Goal: Task Accomplishment & Management: Manage account settings

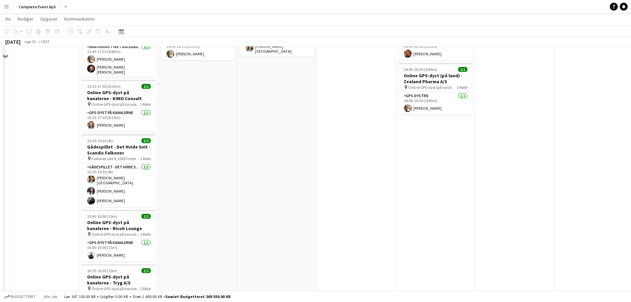
scroll to position [132, 0]
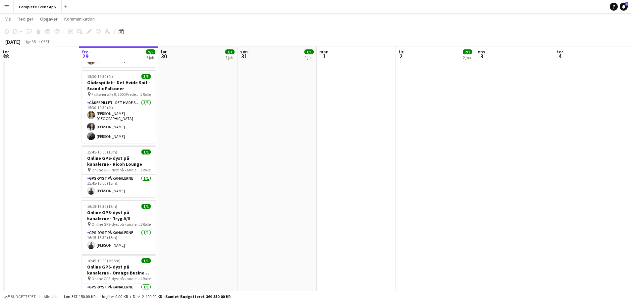
drag, startPoint x: 624, startPoint y: 5, endPoint x: 599, endPoint y: 8, distance: 25.3
click at [624, 5] on icon "Notifikationer" at bounding box center [623, 7] width 4 height 4
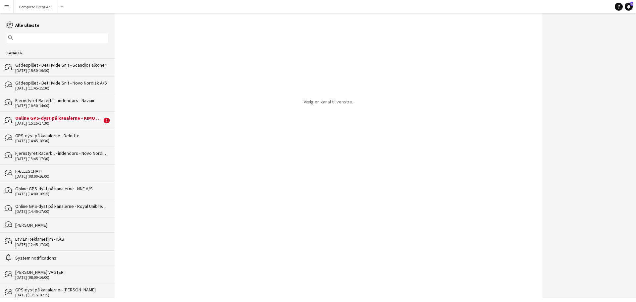
click at [68, 117] on div "Online GPS-dyst på kanalerne - KIMO Consult" at bounding box center [58, 118] width 87 height 6
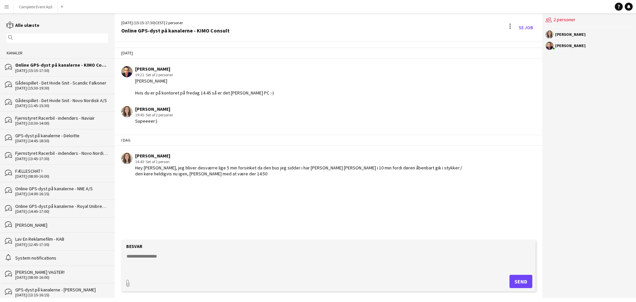
click at [318, 265] on textarea at bounding box center [330, 261] width 408 height 17
click at [311, 262] on textarea at bounding box center [330, 261] width 408 height 17
type textarea "**********"
click at [37, 5] on button "Complete Event ApS Luk" at bounding box center [36, 6] width 44 height 13
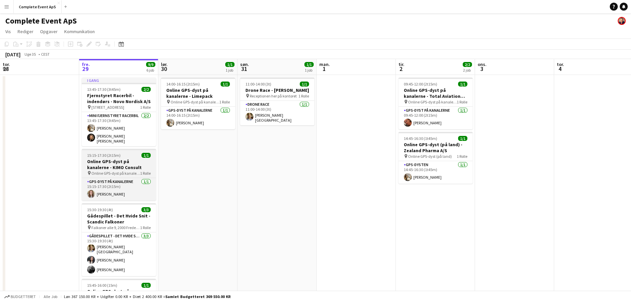
click at [127, 153] on div "15:15-17:30 (2t15m) 1/1" at bounding box center [119, 155] width 74 height 5
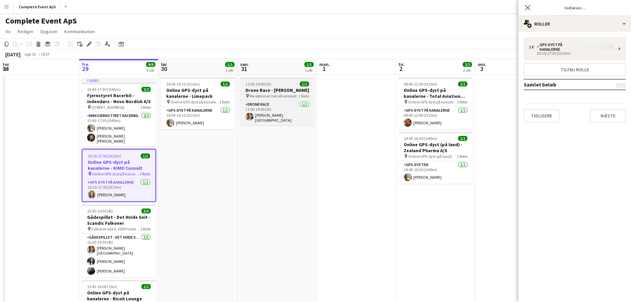
type input "**********"
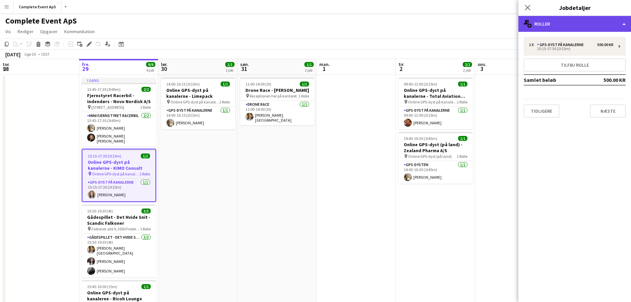
click at [559, 23] on div "multiple-users-add Roller" at bounding box center [574, 24] width 113 height 16
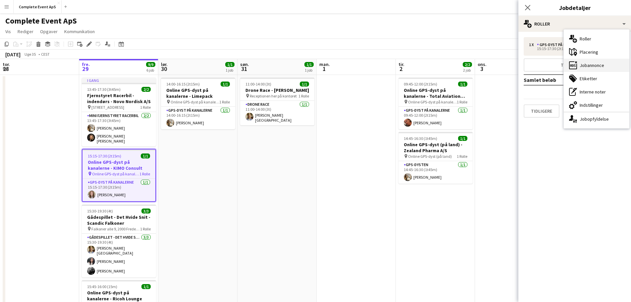
click at [598, 66] on div "ads-window Jobannonce" at bounding box center [596, 65] width 66 height 13
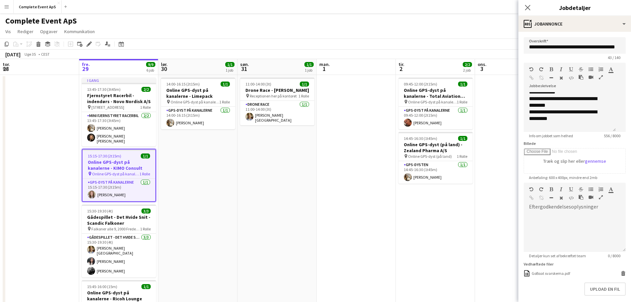
scroll to position [99, 0]
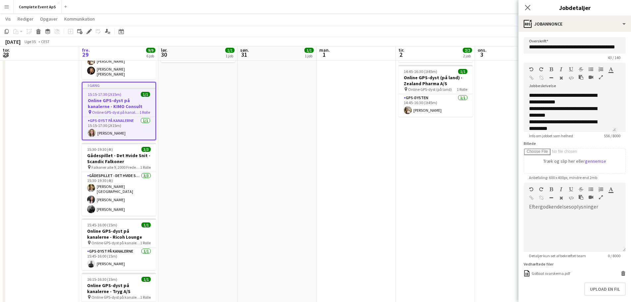
click at [220, 181] on app-date-cell "14:00-16:15 (2t15m) 1/1 Online GPS-dyst på kanalerne - Limepack pin Online GPS-…" at bounding box center [197, 196] width 79 height 376
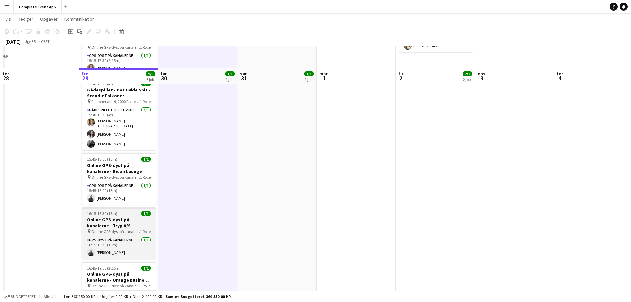
scroll to position [160, 0]
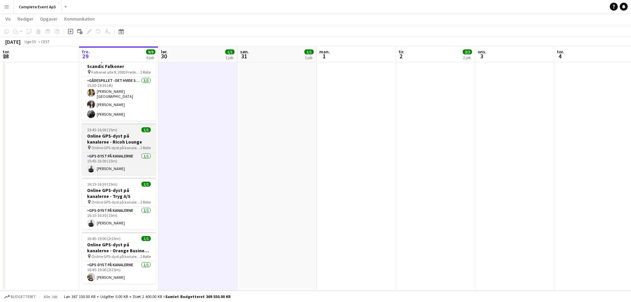
click at [127, 127] on div "15:45-16:00 (15m) 1/1" at bounding box center [119, 129] width 74 height 5
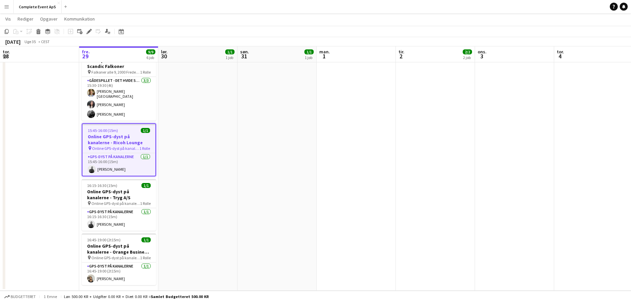
click at [127, 123] on app-job-card "15:45-16:00 (15m) 1/1 Online GPS-dyst på kanalerne - Ricoh Lounge pin Online GP…" at bounding box center [119, 149] width 74 height 53
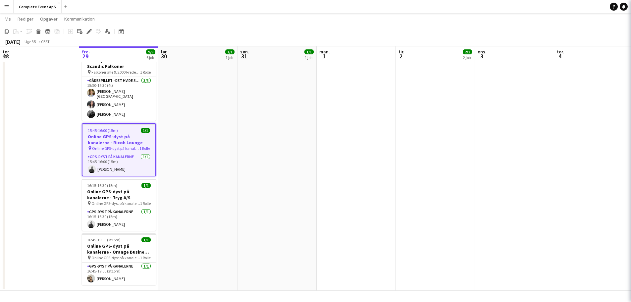
type input "**********"
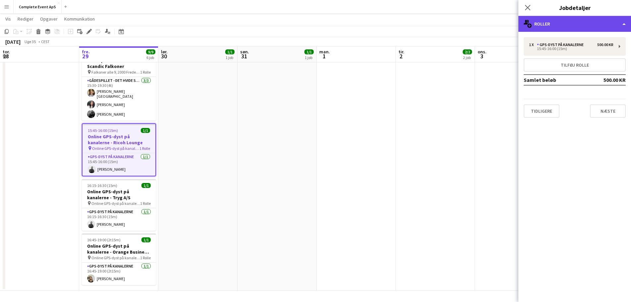
click at [579, 18] on div "multiple-users-add Roller" at bounding box center [574, 24] width 113 height 16
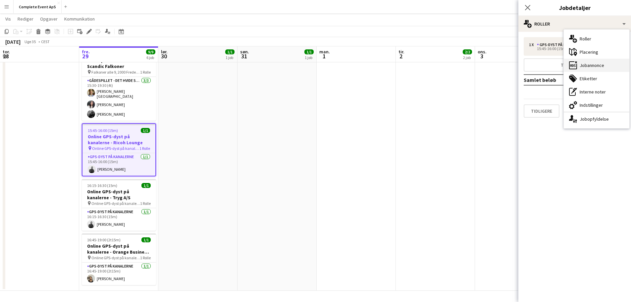
click at [596, 67] on div "ads-window Jobannonce" at bounding box center [596, 65] width 66 height 13
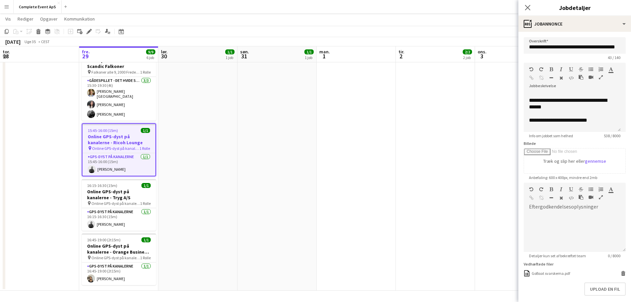
scroll to position [66, 0]
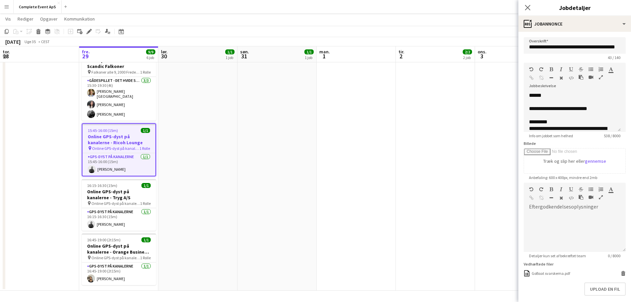
click at [349, 151] on app-date-cell at bounding box center [355, 102] width 79 height 376
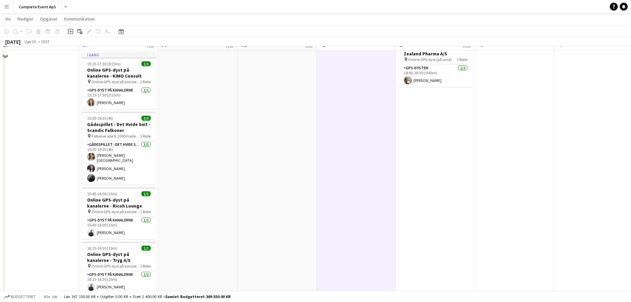
scroll to position [99, 0]
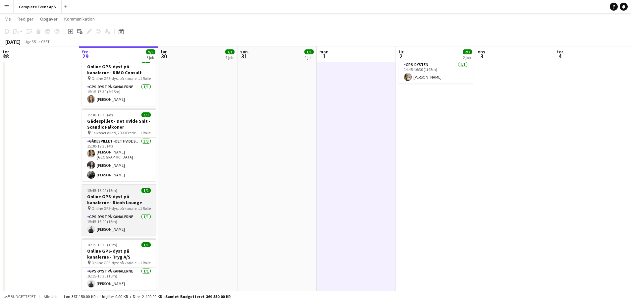
click at [135, 188] on div "15:45-16:00 (15m) 1/1" at bounding box center [119, 190] width 74 height 5
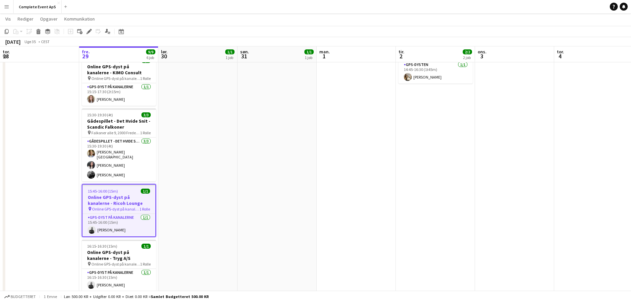
click at [135, 188] on div "15:45-16:00 (15m) 1/1" at bounding box center [118, 190] width 73 height 5
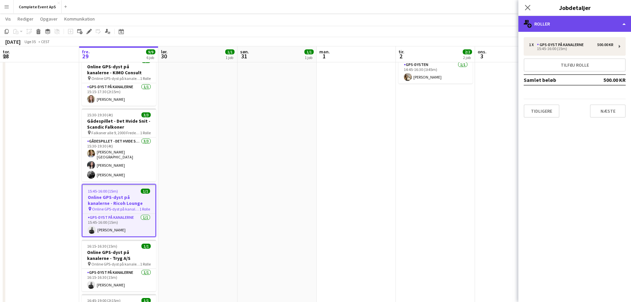
click at [551, 21] on div "multiple-users-add Roller" at bounding box center [574, 24] width 113 height 16
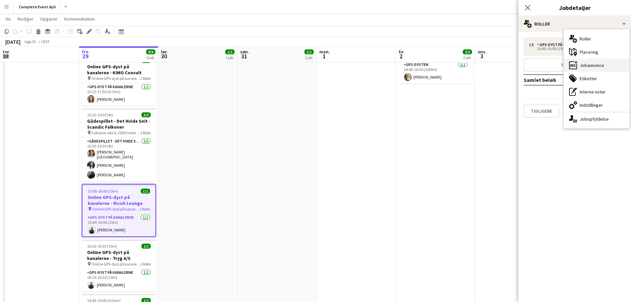
click at [602, 67] on div "ads-window Jobannonce" at bounding box center [596, 65] width 66 height 13
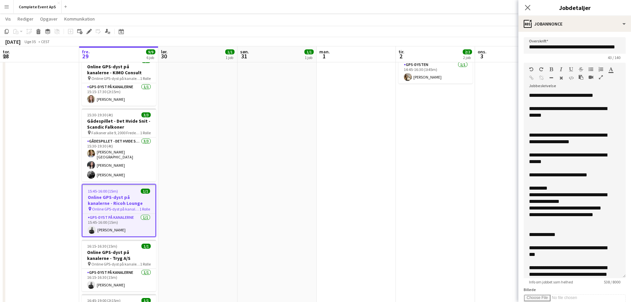
drag, startPoint x: 617, startPoint y: 129, endPoint x: 607, endPoint y: 275, distance: 146.4
click at [607, 275] on div "**********" at bounding box center [574, 185] width 102 height 186
click at [288, 163] on app-date-cell "11:00-14:00 (3t) 1/1 Drone Race - [PERSON_NAME] pin Receptionen her på kontoret…" at bounding box center [276, 163] width 79 height 376
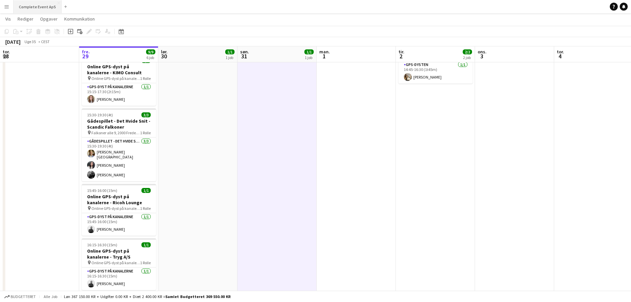
click at [26, 7] on button "Complete Event ApS Luk" at bounding box center [38, 6] width 48 height 13
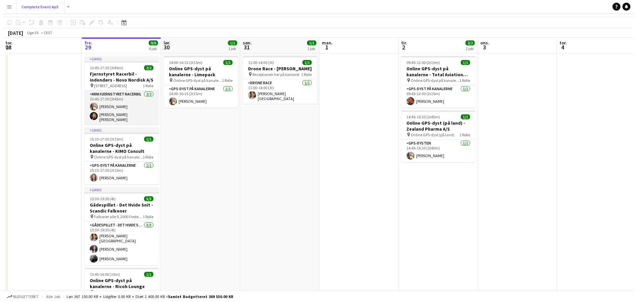
scroll to position [0, 0]
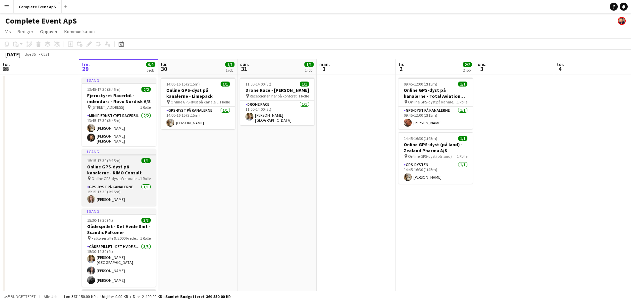
click at [125, 160] on div "15:15-17:30 (2t15m) 1/1" at bounding box center [119, 160] width 74 height 5
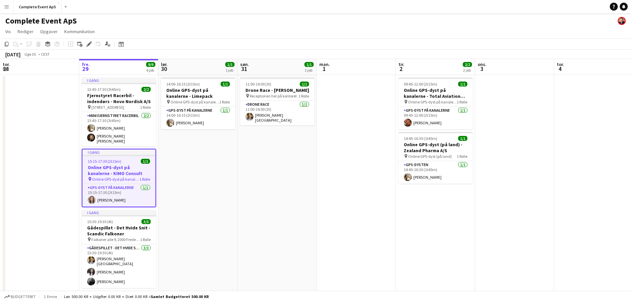
click at [125, 160] on div "15:15-17:30 (2t15m) 1/1" at bounding box center [118, 161] width 73 height 5
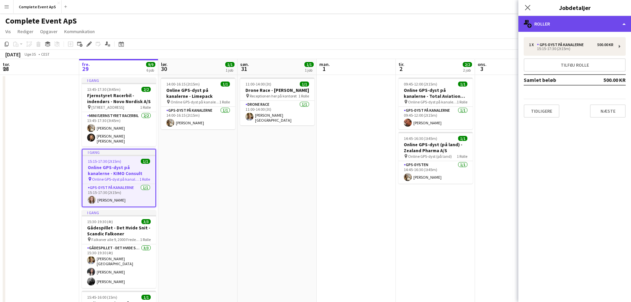
click at [563, 25] on div "multiple-users-add Roller" at bounding box center [574, 24] width 113 height 16
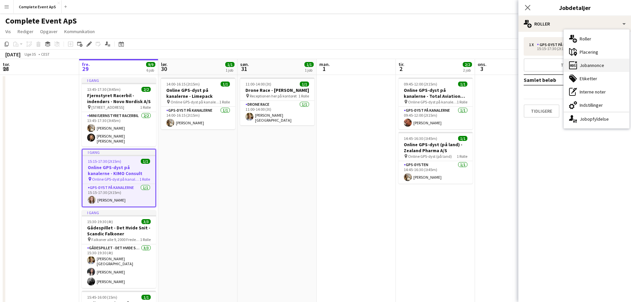
click at [591, 66] on div "ads-window Jobannonce" at bounding box center [596, 65] width 66 height 13
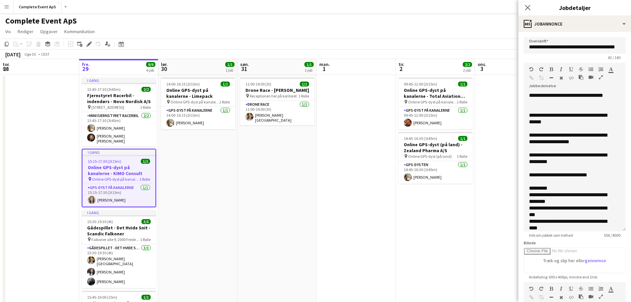
drag, startPoint x: 618, startPoint y: 130, endPoint x: 620, endPoint y: 229, distance: 99.4
click at [620, 229] on form "**********" at bounding box center [574, 232] width 113 height 390
click at [278, 186] on app-date-cell "11:00-14:00 (3t) 1/1 Drone Race - [PERSON_NAME] pin Receptionen her på kontoret…" at bounding box center [276, 265] width 79 height 381
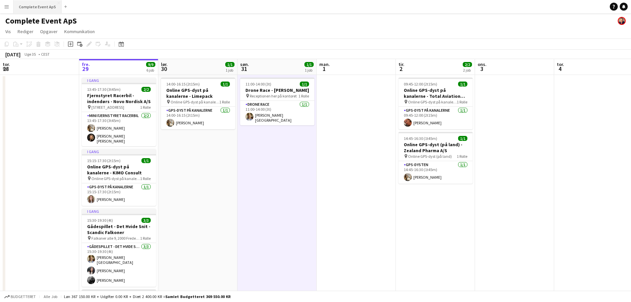
click at [42, 7] on button "Complete Event ApS Luk" at bounding box center [38, 6] width 48 height 13
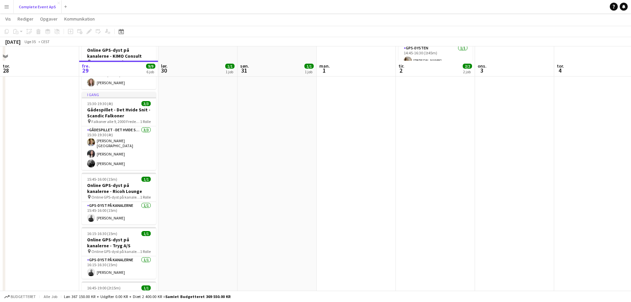
scroll to position [170, 0]
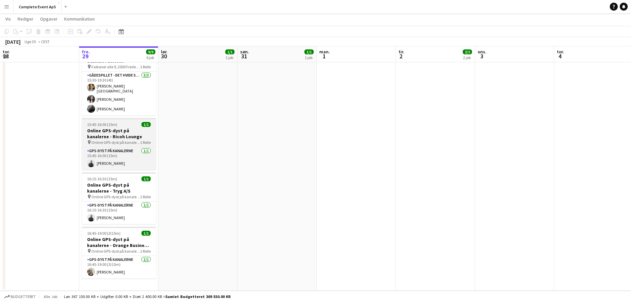
click at [132, 123] on app-job-card "15:45-16:00 (15m) 1/1 Online GPS-dyst på kanalerne - Ricoh Lounge pin Online GP…" at bounding box center [119, 144] width 74 height 52
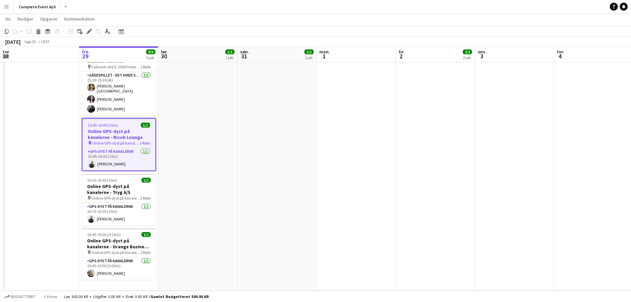
click at [132, 123] on div "15:45-16:00 (15m) 1/1" at bounding box center [118, 124] width 73 height 5
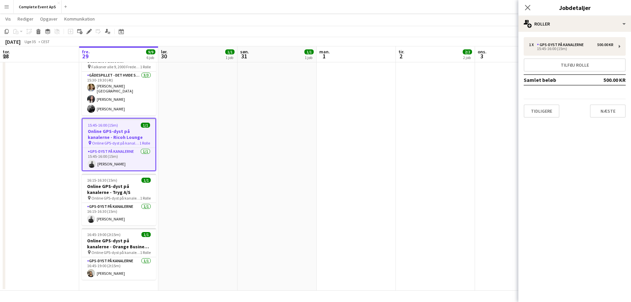
click at [214, 149] on app-date-cell "14:00-16:15 (2t15m) 1/1 Online GPS-dyst på kanalerne - Limepack pin Online GPS-…" at bounding box center [197, 97] width 79 height 387
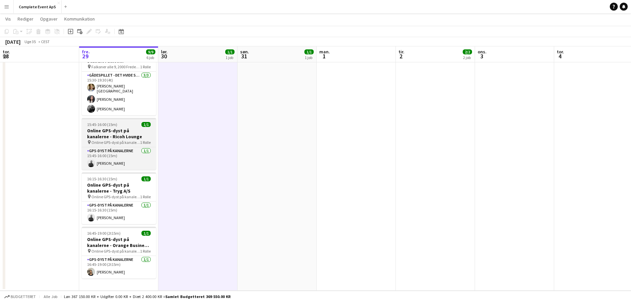
click at [125, 122] on div "15:45-16:00 (15m) 1/1" at bounding box center [119, 124] width 74 height 5
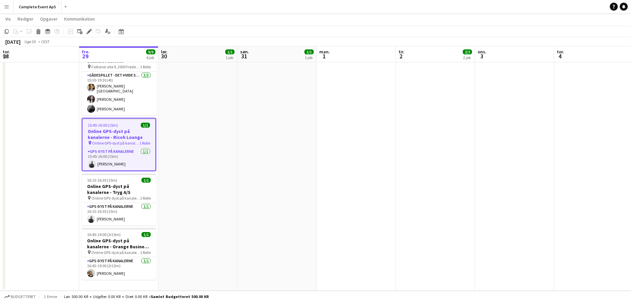
click at [210, 143] on app-date-cell "14:00-16:15 (2t15m) 1/1 Online GPS-dyst på kanalerne - Limepack pin Online GPS-…" at bounding box center [197, 97] width 79 height 387
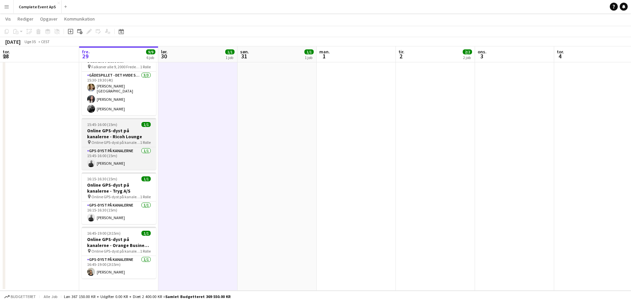
click at [125, 122] on div "15:45-16:00 (15m) 1/1" at bounding box center [119, 124] width 74 height 5
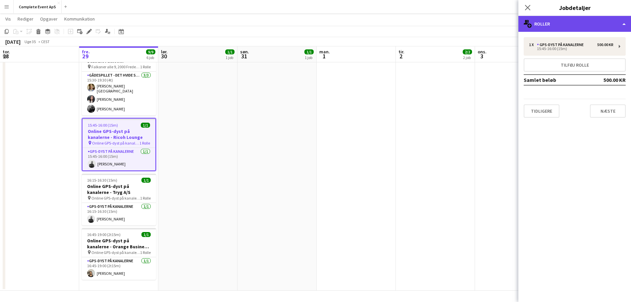
click at [569, 24] on div "multiple-users-add Roller" at bounding box center [574, 24] width 113 height 16
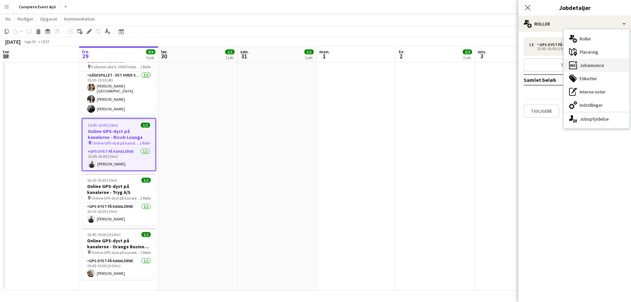
click at [594, 65] on div "ads-window Jobannonce" at bounding box center [596, 65] width 66 height 13
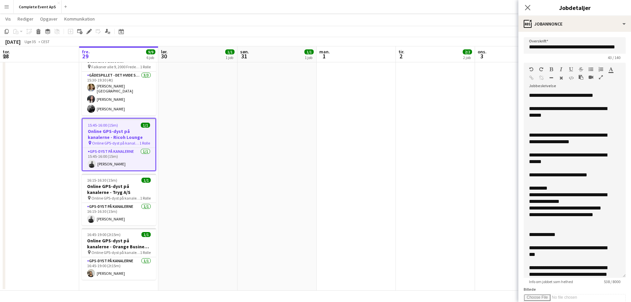
drag, startPoint x: 616, startPoint y: 128, endPoint x: 627, endPoint y: 274, distance: 146.1
click at [627, 274] on mat-expansion-panel "**********" at bounding box center [574, 167] width 113 height 270
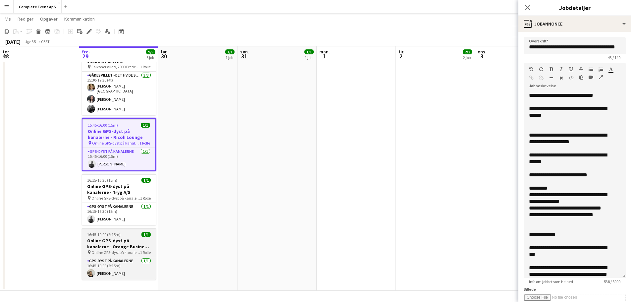
click at [125, 232] on div "16:45-19:00 (2t15m) 1/1" at bounding box center [119, 234] width 74 height 5
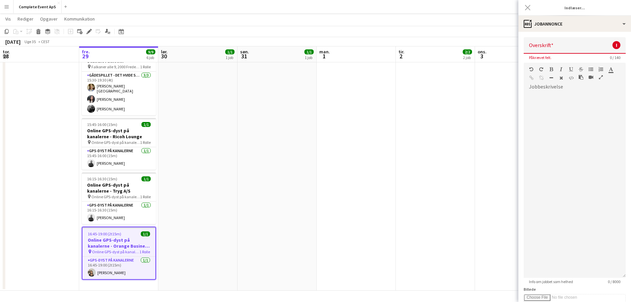
type input "**********"
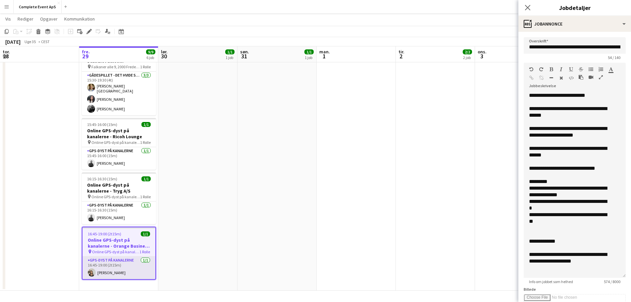
click at [116, 266] on app-card-role "GPS-dyst på kanalerne [DATE] 16:45-19:00 (2t15m) [PERSON_NAME]" at bounding box center [118, 267] width 73 height 23
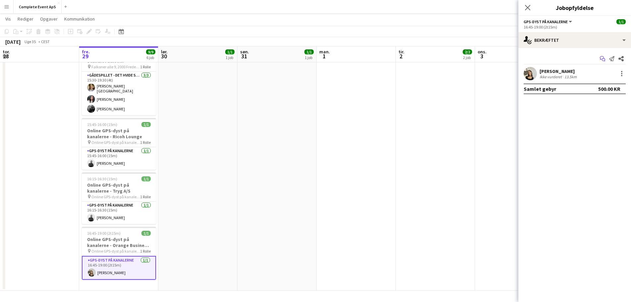
click at [600, 58] on icon "Start chat" at bounding box center [602, 58] width 5 height 5
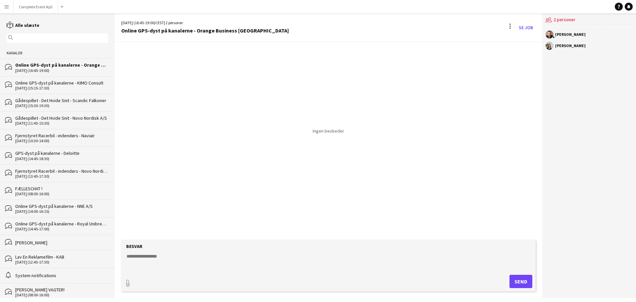
click at [264, 266] on textarea at bounding box center [330, 261] width 408 height 17
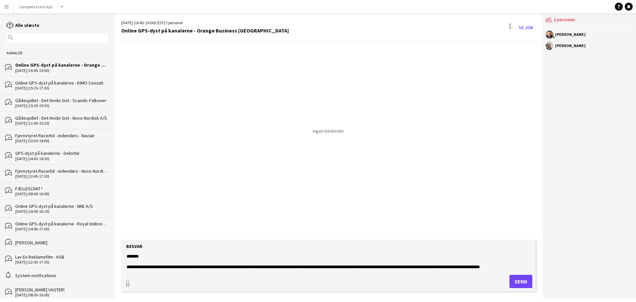
scroll to position [5, 0]
click at [307, 257] on textarea "**********" at bounding box center [330, 261] width 408 height 17
click at [311, 260] on textarea "**********" at bounding box center [330, 261] width 408 height 17
click at [142, 267] on textarea "**********" at bounding box center [330, 261] width 408 height 17
type textarea "**********"
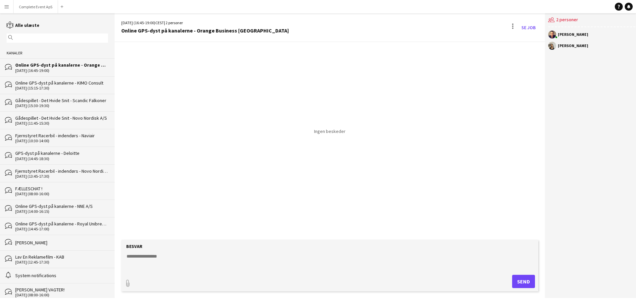
scroll to position [0, 0]
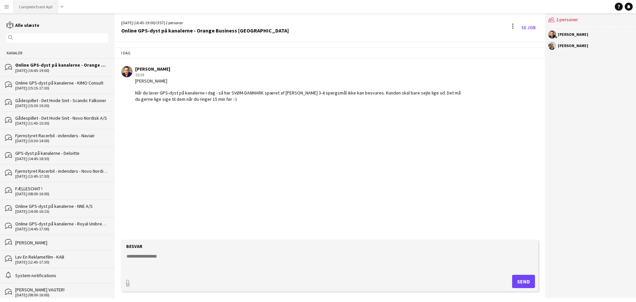
click at [24, 6] on button "Complete Event ApS Luk" at bounding box center [36, 6] width 44 height 13
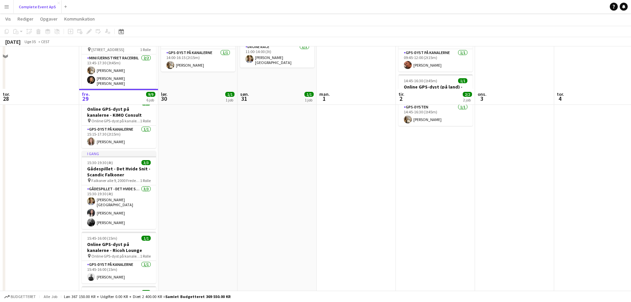
scroll to position [99, 0]
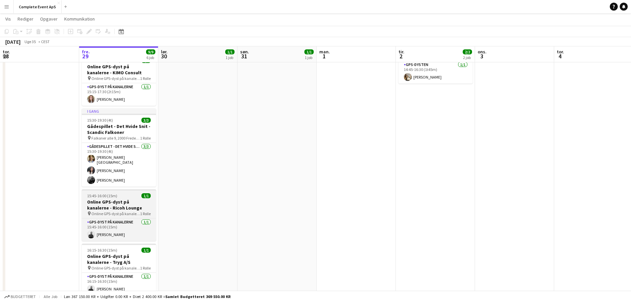
click at [117, 193] on div "15:45-16:00 (15m) 1/1" at bounding box center [119, 195] width 74 height 5
click at [117, 193] on span "15:45-16:00 (15m)" at bounding box center [102, 195] width 30 height 5
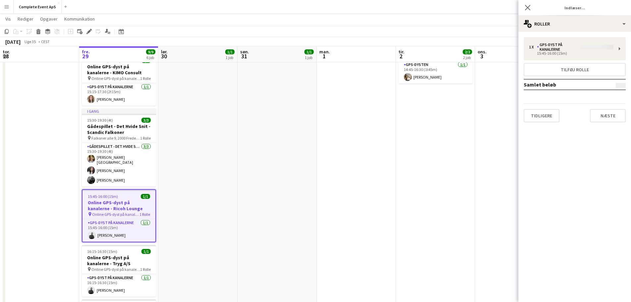
type input "**********"
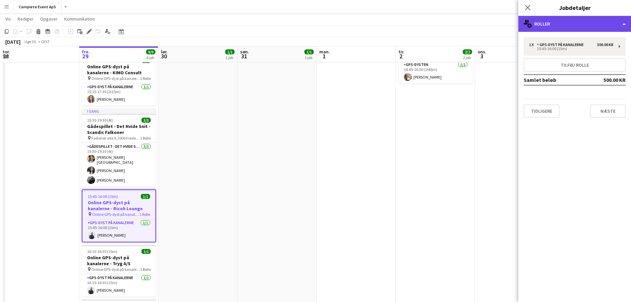
click at [559, 19] on div "multiple-users-add Roller" at bounding box center [574, 24] width 113 height 16
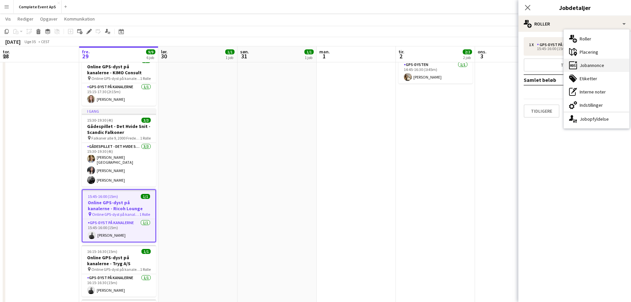
click at [591, 63] on div "ads-window Jobannonce" at bounding box center [596, 65] width 66 height 13
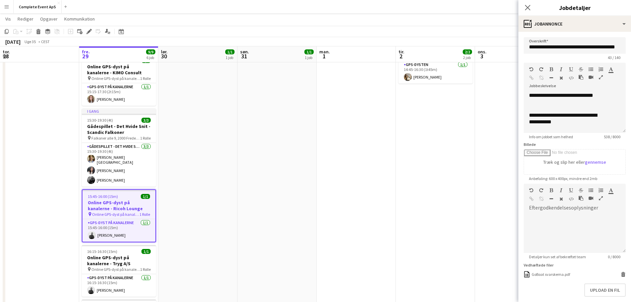
drag, startPoint x: 614, startPoint y: 137, endPoint x: 617, endPoint y: 179, distance: 42.8
click at [617, 139] on app-form-group "**********" at bounding box center [574, 101] width 102 height 76
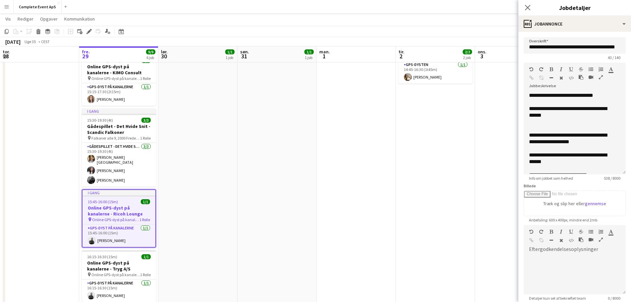
click at [218, 180] on app-date-cell "14:00-16:15 (2t15m) 1/1 Online GPS-dyst på kanalerne - Limepack pin Online GPS-…" at bounding box center [197, 168] width 79 height 387
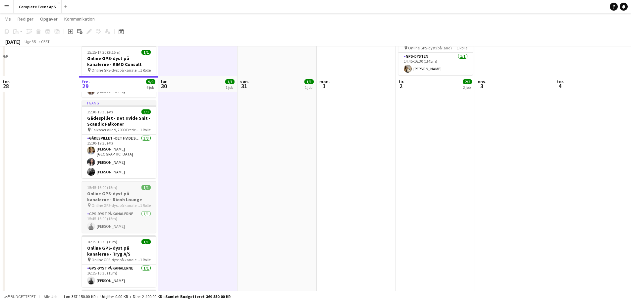
scroll to position [137, 0]
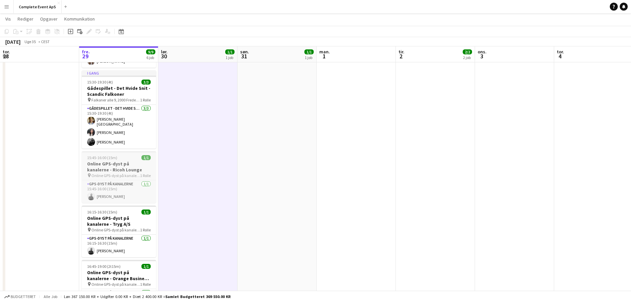
click at [125, 161] on h3 "Online GPS-dyst på kanalerne - Ricoh Lounge" at bounding box center [119, 167] width 74 height 12
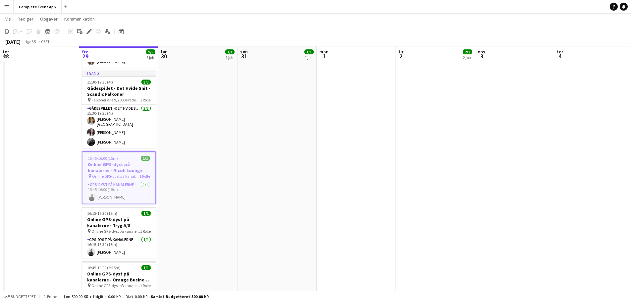
click at [125, 161] on h3 "Online GPS-dyst på kanalerne - Ricoh Lounge" at bounding box center [118, 167] width 73 height 12
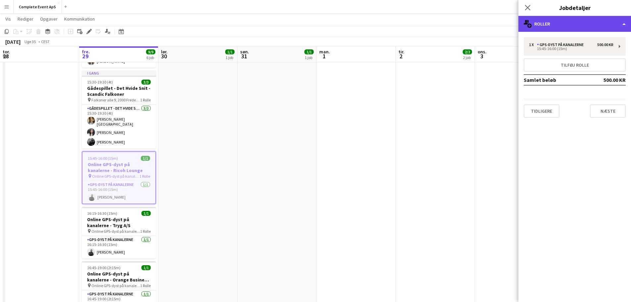
click at [559, 28] on div "multiple-users-add Roller" at bounding box center [574, 24] width 113 height 16
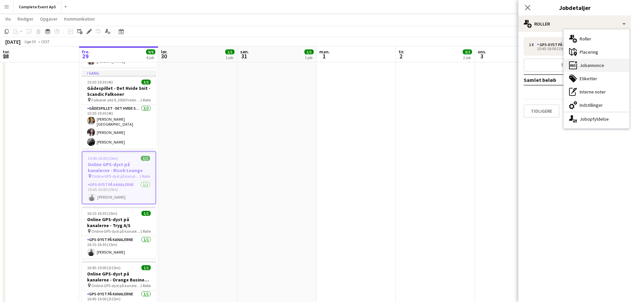
click at [595, 65] on div "ads-window Jobannonce" at bounding box center [596, 65] width 66 height 13
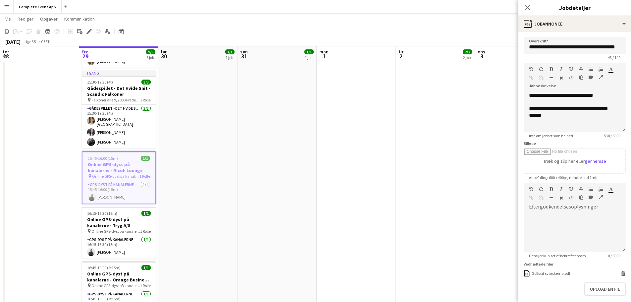
click at [279, 125] on app-date-cell "11:00-14:00 (3t) 1/1 Drone Race - [PERSON_NAME] pin Receptionen her på kontoret…" at bounding box center [276, 130] width 79 height 387
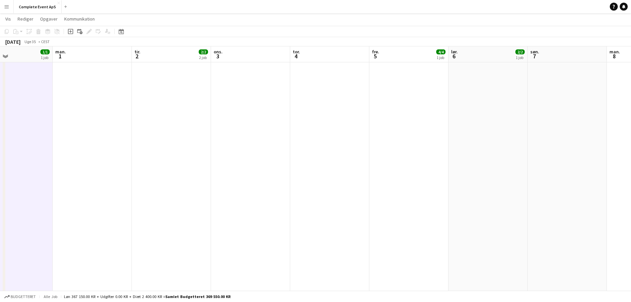
drag, startPoint x: 408, startPoint y: 148, endPoint x: 180, endPoint y: 152, distance: 228.1
click at [182, 152] on app-calendar-viewport "tor. 28 fre. 29 9/9 6 job lør. 30 1/1 1 job søn. 31 1/1 1 job man. 1 tir. 2 2/2…" at bounding box center [315, 105] width 631 height 435
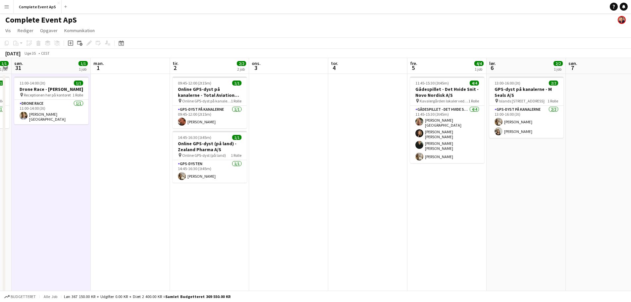
scroll to position [0, 0]
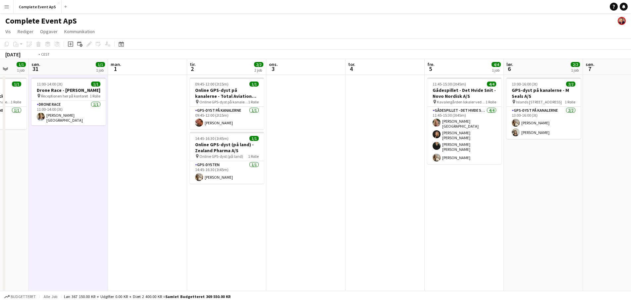
drag, startPoint x: 387, startPoint y: 220, endPoint x: 90, endPoint y: 196, distance: 297.3
click at [77, 197] on app-calendar-viewport "tor. 28 fre. 29 9/9 6 job lør. 30 1/1 1 job søn. 31 1/1 1 job man. 1 tir. 2 2/2…" at bounding box center [315, 260] width 631 height 403
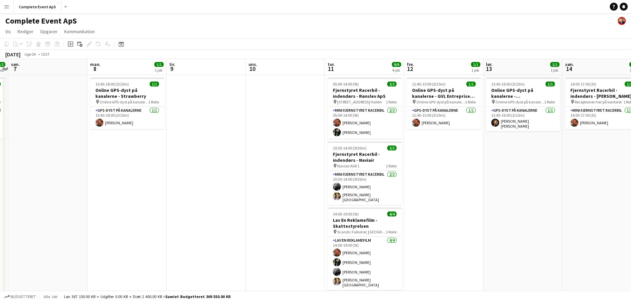
drag, startPoint x: 415, startPoint y: 234, endPoint x: 145, endPoint y: 229, distance: 270.5
click at [145, 229] on app-calendar-viewport "tor. 4 fre. 5 4/4 1 job lør. 6 2/2 1 job søn. 7 man. 8 1/1 1 job tir. 9 ons. 10…" at bounding box center [315, 260] width 631 height 403
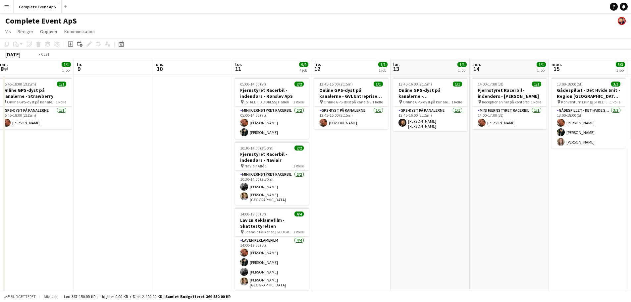
scroll to position [0, 246]
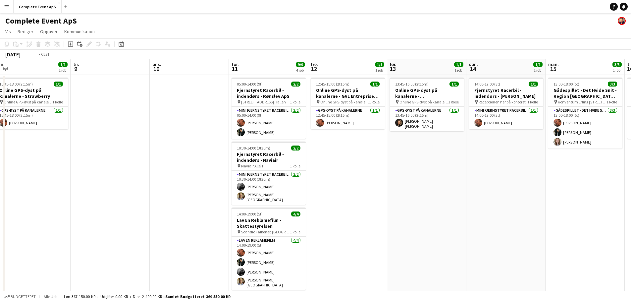
drag, startPoint x: 486, startPoint y: 236, endPoint x: 416, endPoint y: 240, distance: 69.3
click at [416, 240] on app-calendar-viewport "fre. 5 4/4 1 job lør. 6 2/2 1 job søn. 7 man. 8 1/1 1 job tir. 9 ons. 10 tor. 1…" at bounding box center [315, 260] width 631 height 403
click at [121, 43] on icon at bounding box center [121, 43] width 5 height 5
click at [174, 66] on span "Next month" at bounding box center [174, 66] width 13 height 13
click at [157, 129] on span "26" at bounding box center [157, 127] width 8 height 8
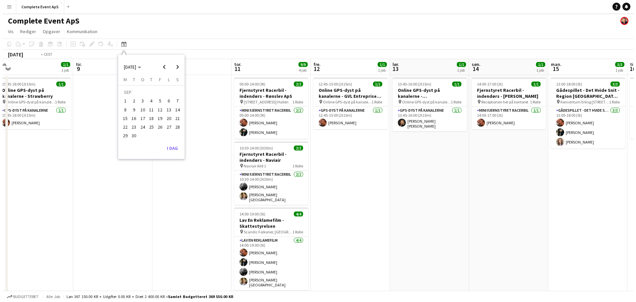
scroll to position [0, 228]
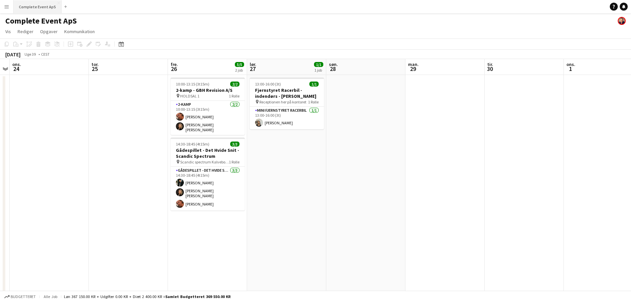
click at [36, 7] on button "Complete Event ApS Luk" at bounding box center [38, 6] width 48 height 13
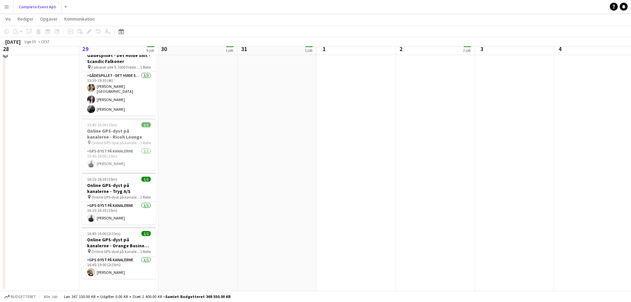
scroll to position [170, 0]
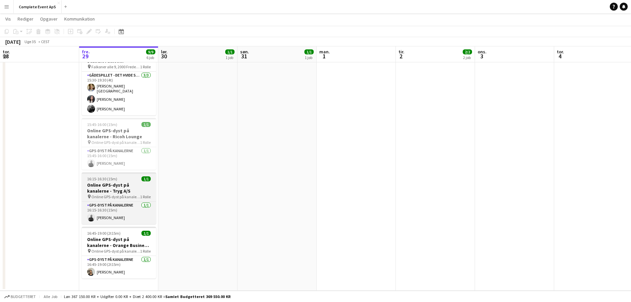
click at [122, 176] on div "16:15-16:30 (15m) 1/1" at bounding box center [119, 178] width 74 height 5
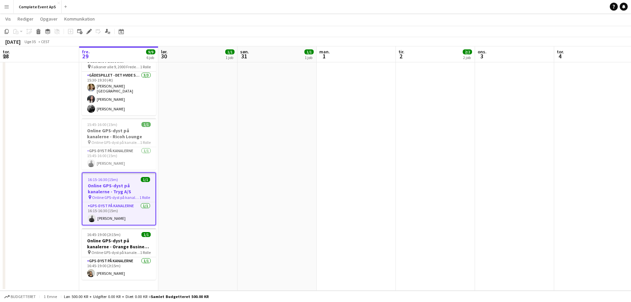
click at [122, 177] on div "16:15-16:30 (15m) 1/1" at bounding box center [118, 179] width 73 height 5
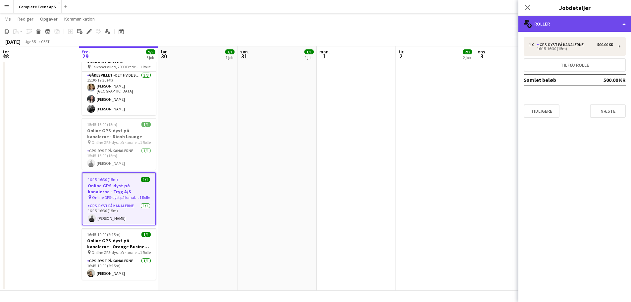
click at [565, 31] on div "multiple-users-add Roller" at bounding box center [574, 24] width 113 height 16
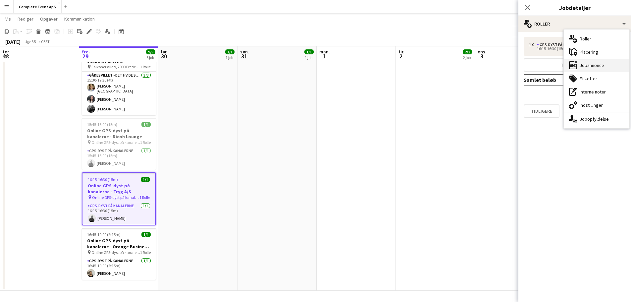
click at [598, 68] on div "ads-window Jobannonce" at bounding box center [596, 65] width 66 height 13
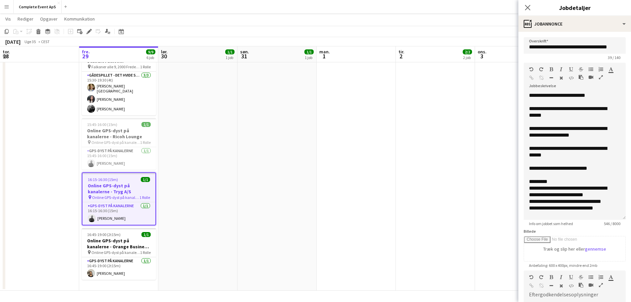
drag, startPoint x: 613, startPoint y: 138, endPoint x: 615, endPoint y: 231, distance: 93.7
click at [615, 226] on app-form-group "**********" at bounding box center [574, 144] width 102 height 163
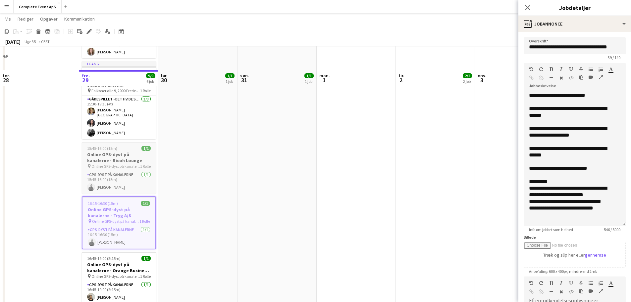
scroll to position [137, 0]
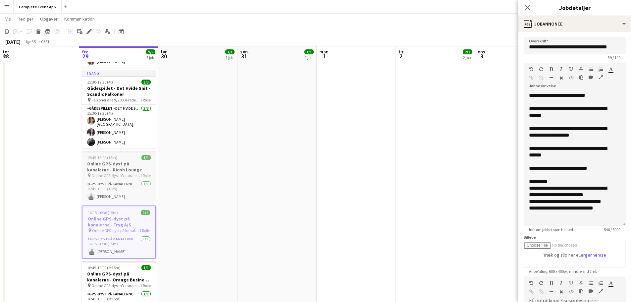
click at [125, 161] on h3 "Online GPS-dyst på kanalerne - Ricoh Lounge" at bounding box center [119, 167] width 74 height 12
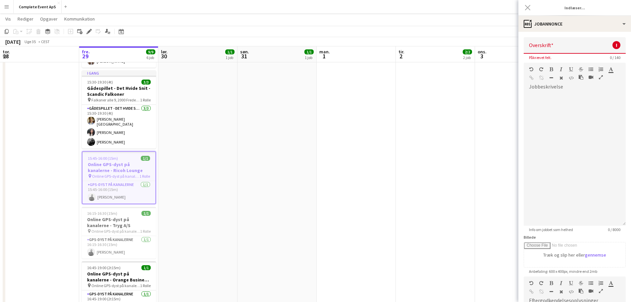
type input "**********"
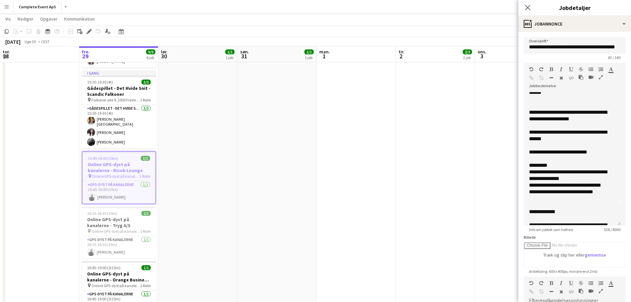
scroll to position [33, 0]
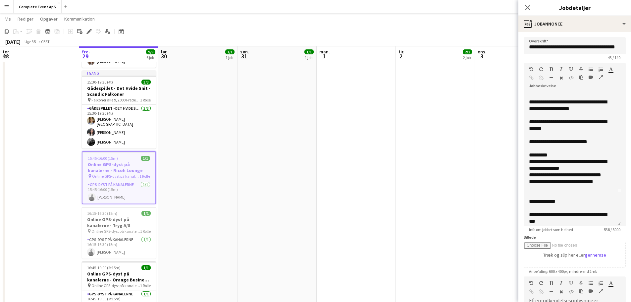
click at [410, 133] on app-date-cell "09:45-12:00 (2t15m) 1/1 Online GPS-dyst på kanalerne - Total Aviation Ltd A/S p…" at bounding box center [435, 130] width 79 height 387
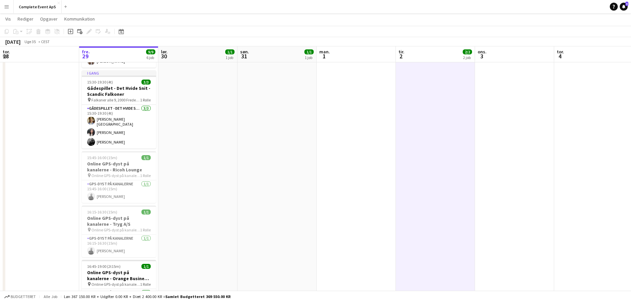
drag, startPoint x: 623, startPoint y: 6, endPoint x: 612, endPoint y: 7, distance: 10.9
click at [623, 6] on icon at bounding box center [623, 6] width 3 height 3
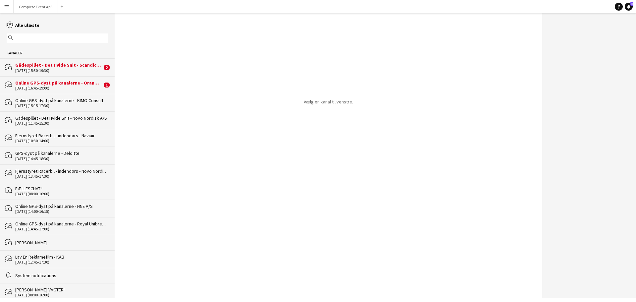
click at [53, 84] on div "Online GPS-dyst på kanalerne - Orange Business [GEOGRAPHIC_DATA]" at bounding box center [58, 83] width 87 height 6
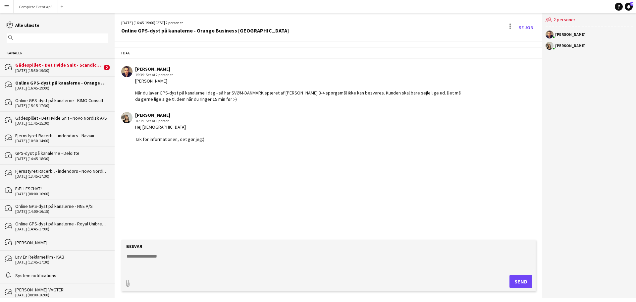
click at [56, 68] on div "Gådespillet - Det Hvide Snit - Scandic Falkoner" at bounding box center [58, 65] width 87 height 6
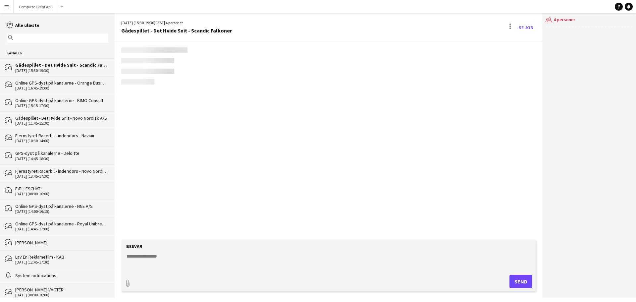
scroll to position [508, 0]
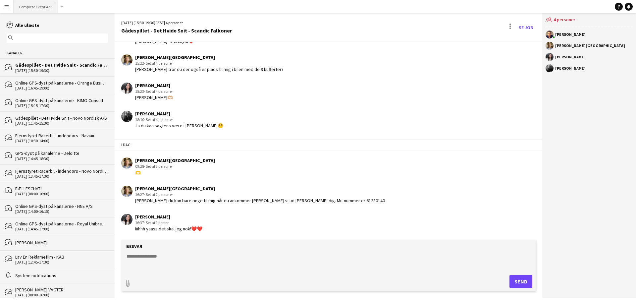
click at [41, 10] on button "Complete Event ApS Luk" at bounding box center [36, 6] width 44 height 13
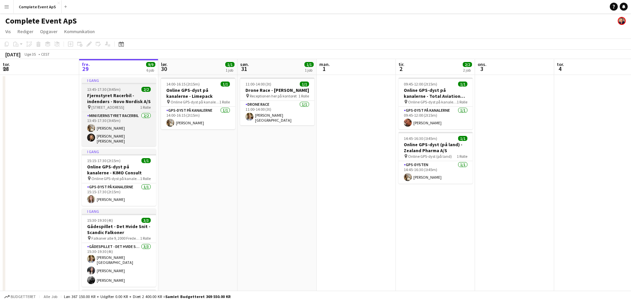
click at [130, 89] on div "13:45-17:30 (3t45m) 2/2" at bounding box center [119, 89] width 74 height 5
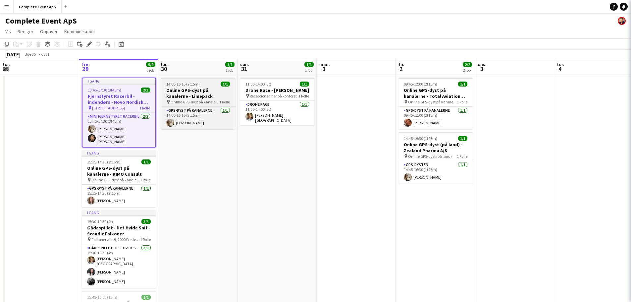
type input "**********"
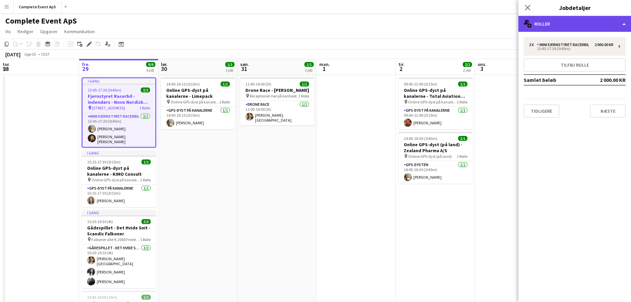
click at [545, 23] on div "multiple-users-add Roller" at bounding box center [574, 24] width 113 height 16
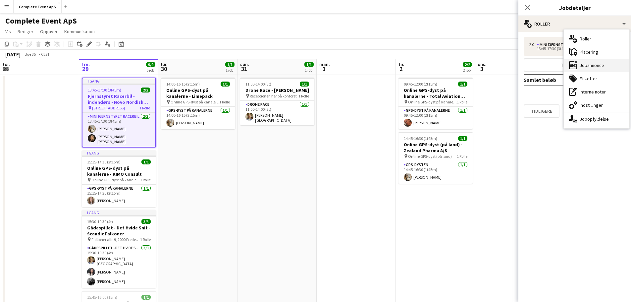
click at [583, 66] on div "ads-window Jobannonce" at bounding box center [596, 65] width 66 height 13
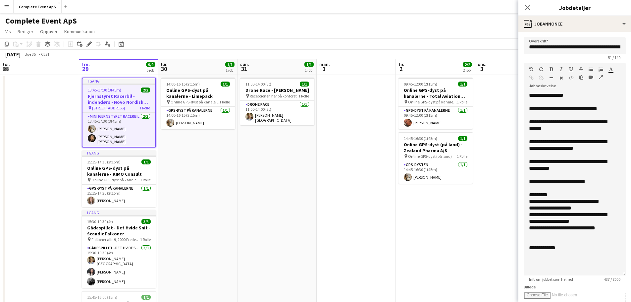
drag, startPoint x: 619, startPoint y: 129, endPoint x: 614, endPoint y: 272, distance: 143.4
click at [614, 272] on div "**********" at bounding box center [574, 183] width 102 height 183
click at [348, 200] on app-date-cell at bounding box center [355, 268] width 79 height 387
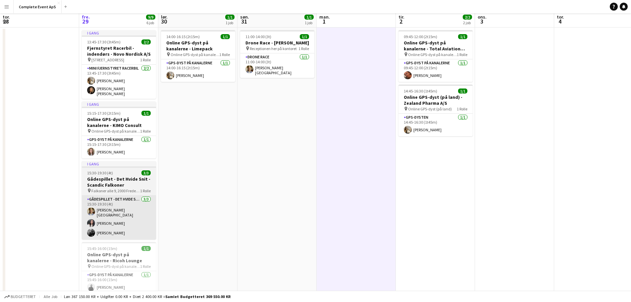
scroll to position [99, 0]
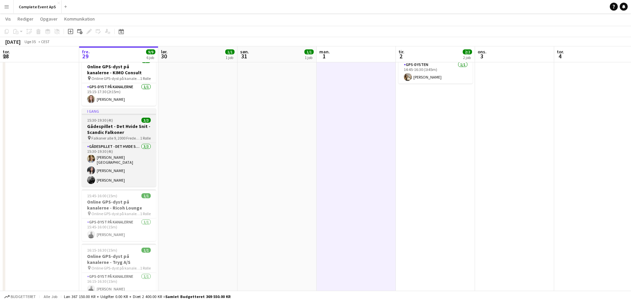
click at [122, 118] on div "15:30-19:30 (4t) 3/3" at bounding box center [119, 120] width 74 height 5
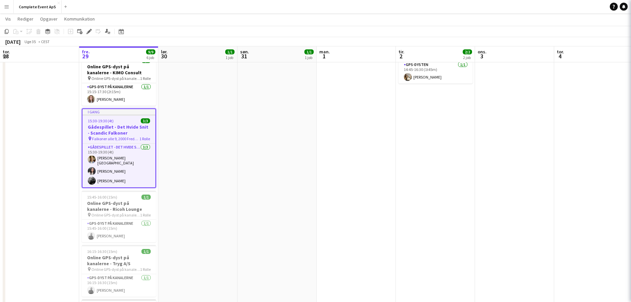
type input "**********"
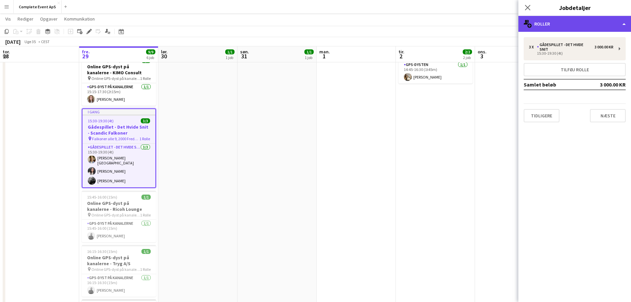
click at [584, 17] on div "multiple-users-add Roller" at bounding box center [574, 24] width 113 height 16
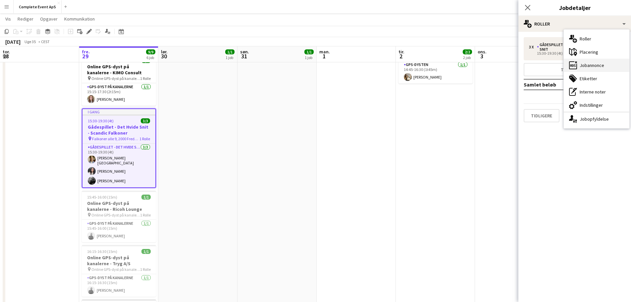
click at [593, 68] on div "ads-window Jobannonce" at bounding box center [596, 65] width 66 height 13
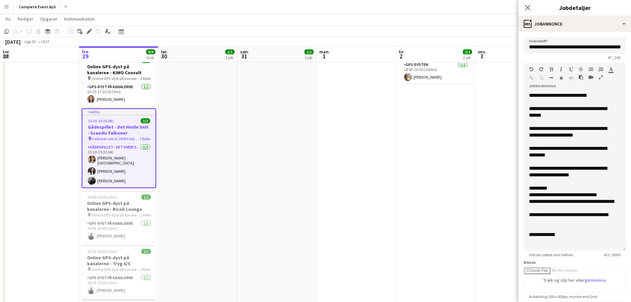
drag, startPoint x: 614, startPoint y: 137, endPoint x: 604, endPoint y: 256, distance: 119.3
click at [604, 256] on app-form-group "**********" at bounding box center [574, 160] width 102 height 194
click at [383, 189] on app-date-cell at bounding box center [355, 168] width 79 height 387
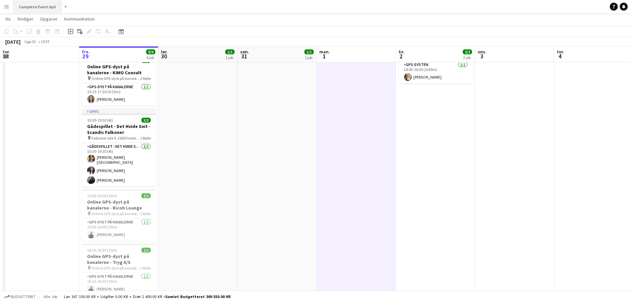
click at [42, 4] on button "Complete Event ApS Luk" at bounding box center [38, 6] width 48 height 13
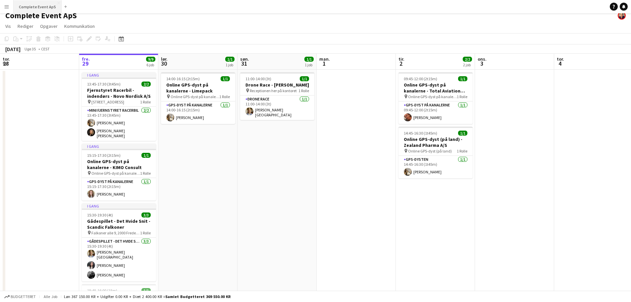
scroll to position [5, 0]
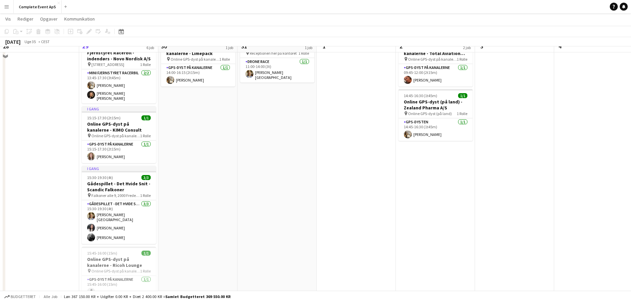
scroll to position [66, 0]
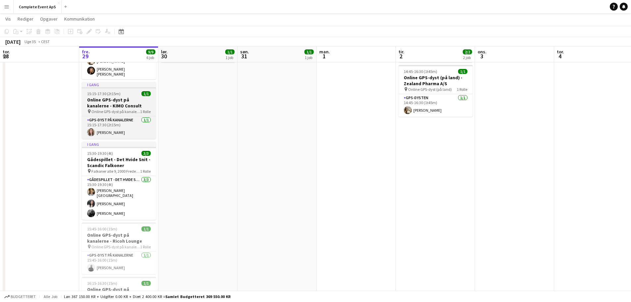
click at [132, 91] on div "15:15-17:30 (2t15m) 1/1" at bounding box center [119, 93] width 74 height 5
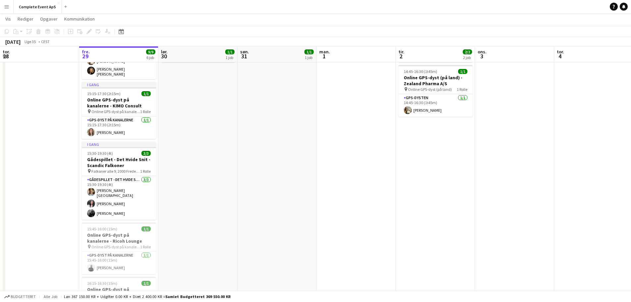
click at [132, 91] on div "15:15-17:30 (2t15m) 1/1" at bounding box center [119, 93] width 74 height 5
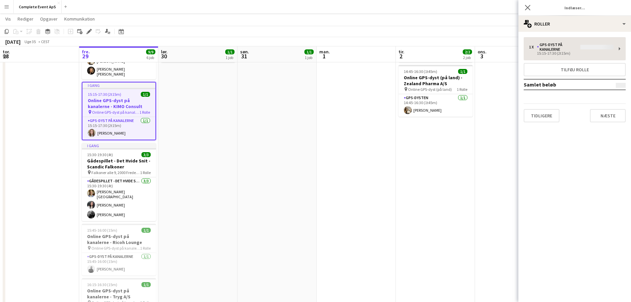
type input "**********"
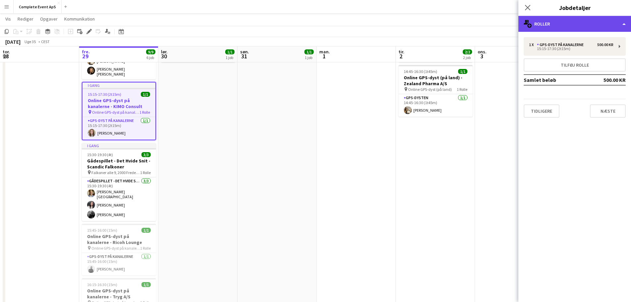
click at [556, 26] on div "multiple-users-add Roller" at bounding box center [574, 24] width 113 height 16
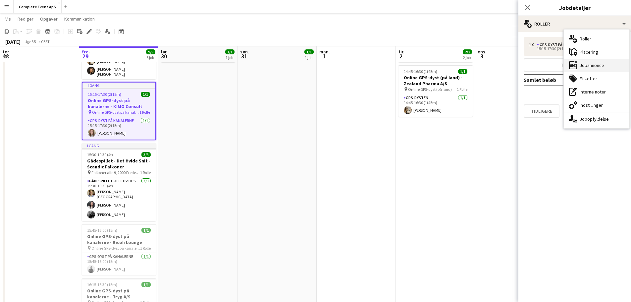
click at [603, 66] on div "ads-window Jobannonce" at bounding box center [596, 65] width 66 height 13
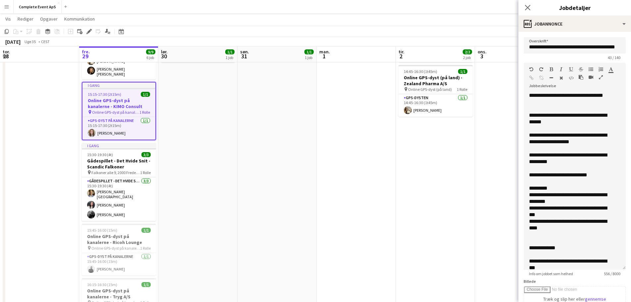
drag, startPoint x: 618, startPoint y: 129, endPoint x: 604, endPoint y: 266, distance: 138.5
click at [604, 266] on div "**********" at bounding box center [574, 180] width 102 height 177
click at [527, 7] on icon at bounding box center [527, 7] width 6 height 6
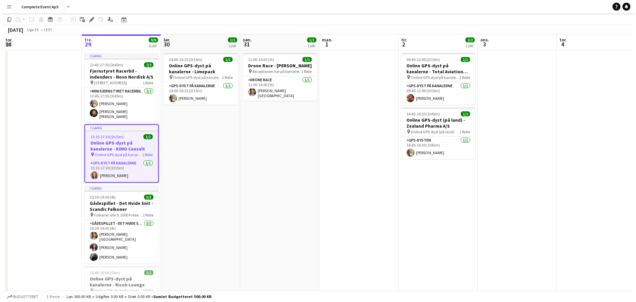
scroll to position [0, 0]
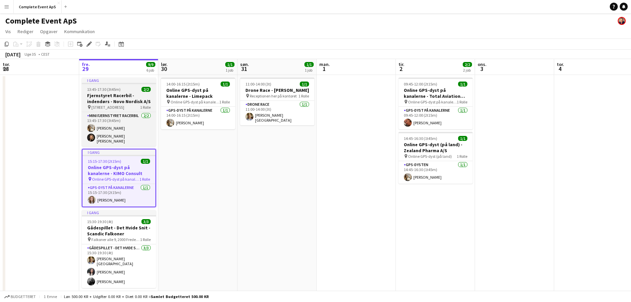
click at [129, 87] on div "13:45-17:30 (3t45m) 2/2" at bounding box center [119, 89] width 74 height 5
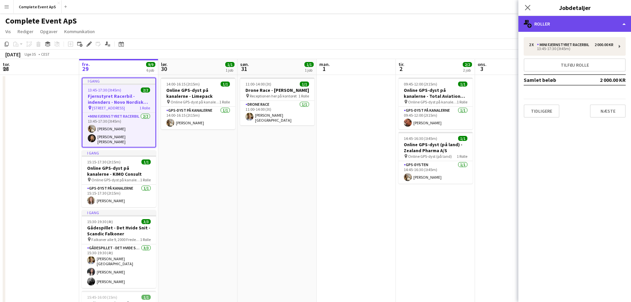
click at [560, 28] on div "multiple-users-add Roller" at bounding box center [574, 24] width 113 height 16
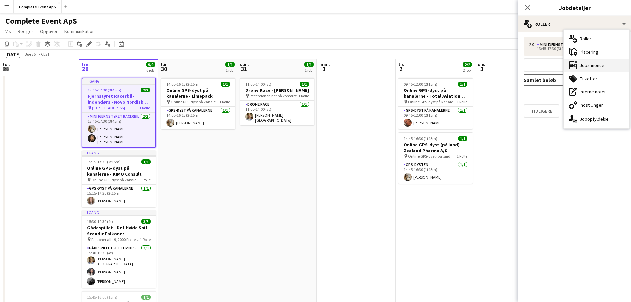
click at [595, 66] on div "ads-window Jobannonce" at bounding box center [596, 65] width 66 height 13
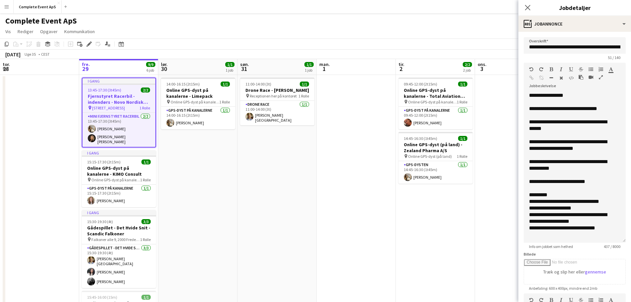
drag, startPoint x: 618, startPoint y: 129, endPoint x: 620, endPoint y: 240, distance: 110.6
click at [620, 240] on div "**********" at bounding box center [574, 167] width 102 height 150
click at [527, 7] on icon at bounding box center [527, 7] width 6 height 6
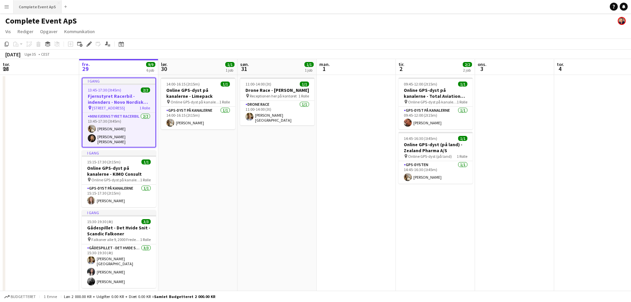
click at [44, 5] on button "Complete Event ApS Luk" at bounding box center [38, 6] width 48 height 13
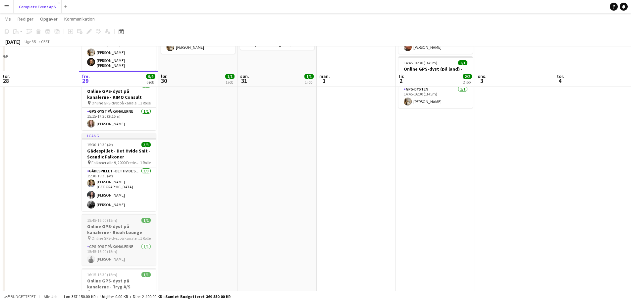
scroll to position [99, 0]
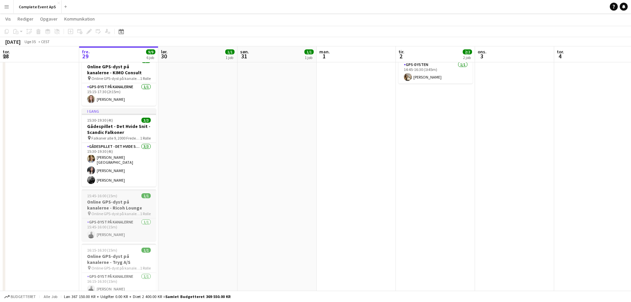
click at [128, 193] on div "15:45-16:00 (15m) 1/1" at bounding box center [119, 195] width 74 height 5
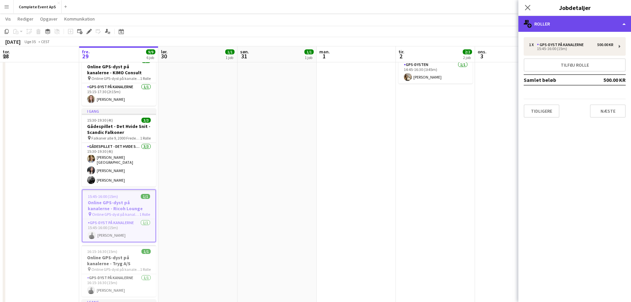
click at [548, 18] on div "multiple-users-add Roller" at bounding box center [574, 24] width 113 height 16
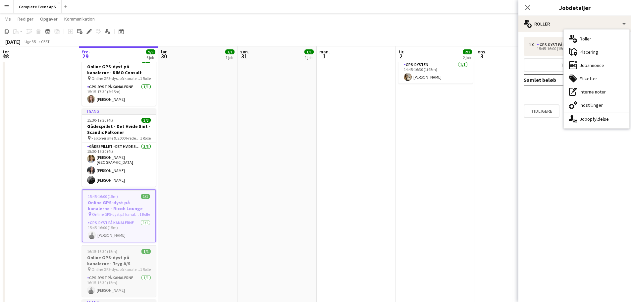
click at [125, 249] on div "16:15-16:30 (15m) 1/1" at bounding box center [119, 251] width 74 height 5
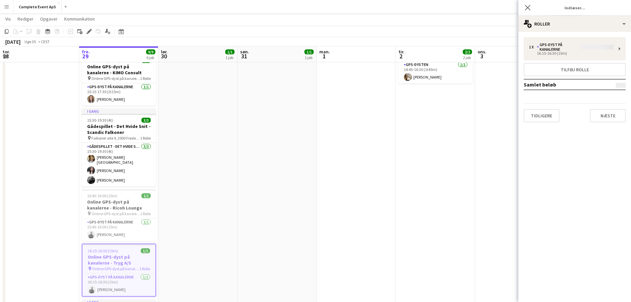
click at [125, 248] on div "16:15-16:30 (15m) 1/1" at bounding box center [118, 250] width 73 height 5
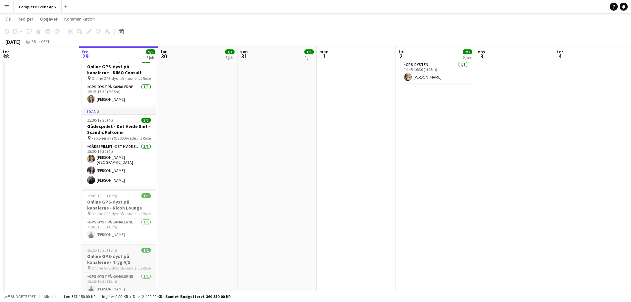
click at [111, 247] on span "16:15-16:30 (15m)" at bounding box center [102, 249] width 30 height 5
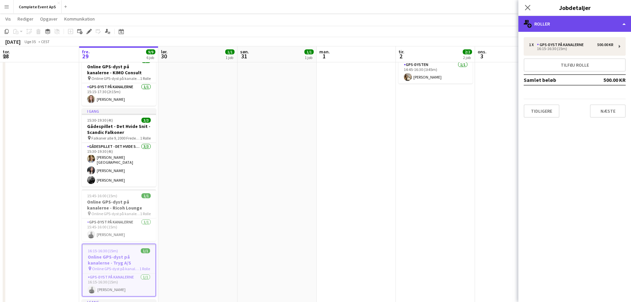
click at [566, 23] on div "multiple-users-add Roller" at bounding box center [574, 24] width 113 height 16
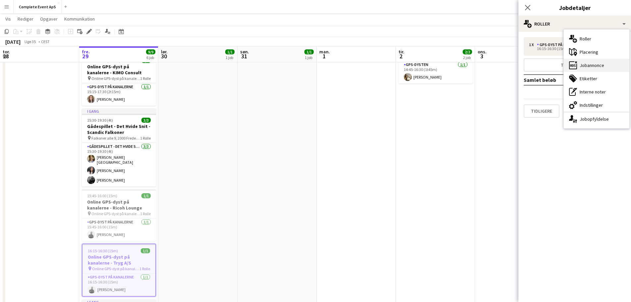
click at [595, 65] on div "ads-window Jobannonce" at bounding box center [596, 65] width 66 height 13
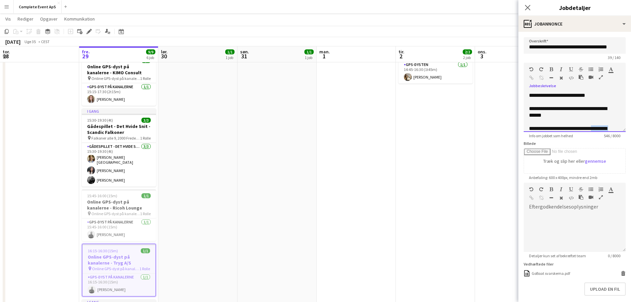
drag, startPoint x: 618, startPoint y: 131, endPoint x: 606, endPoint y: 210, distance: 79.7
click at [606, 210] on form "**********" at bounding box center [574, 182] width 113 height 290
click at [587, 112] on div "**********" at bounding box center [569, 108] width 81 height 7
click at [415, 167] on app-date-cell "09:45-12:00 (2t15m) 1/1 Online GPS-dyst på kanalerne - Total Aviation Ltd A/S p…" at bounding box center [435, 171] width 79 height 392
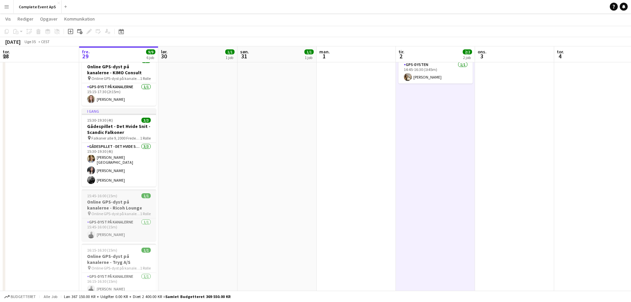
click at [120, 194] on app-job-card "15:45-16:00 (15m) 1/1 Online GPS-dyst på kanalerne - Ricoh Lounge pin Online GP…" at bounding box center [119, 215] width 74 height 52
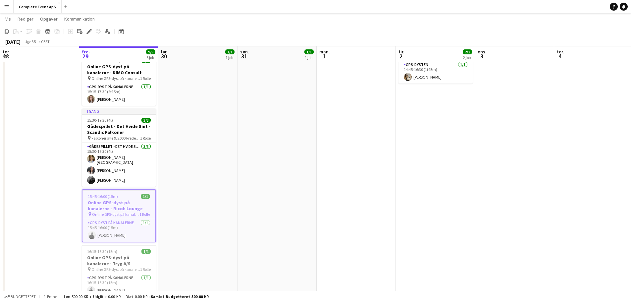
click at [120, 194] on div "15:45-16:00 (15m) 1/1" at bounding box center [118, 196] width 73 height 5
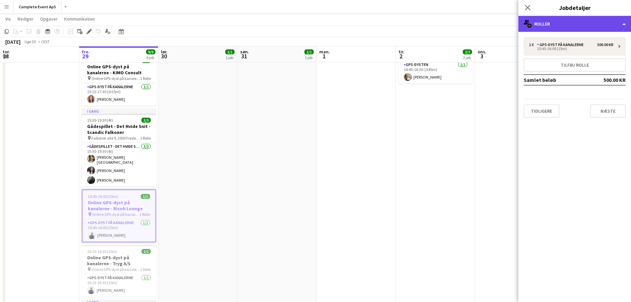
click at [565, 25] on div "multiple-users-add Roller" at bounding box center [574, 24] width 113 height 16
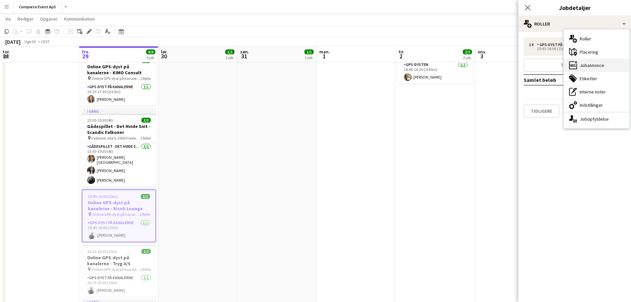
click at [595, 62] on div "ads-window Jobannonce" at bounding box center [596, 65] width 66 height 13
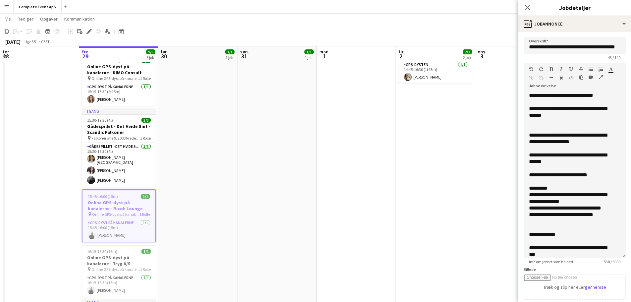
drag, startPoint x: 613, startPoint y: 137, endPoint x: 612, endPoint y: 263, distance: 125.8
click at [613, 263] on app-form-group "**********" at bounding box center [574, 163] width 102 height 201
click at [343, 195] on app-date-cell at bounding box center [355, 171] width 79 height 392
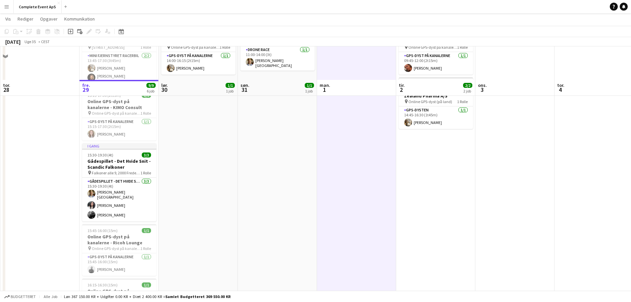
scroll to position [0, 0]
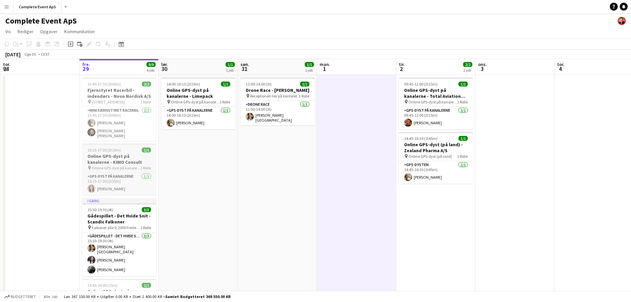
click at [123, 147] on div "15:15-17:30 (2t15m) 1/1" at bounding box center [119, 149] width 74 height 5
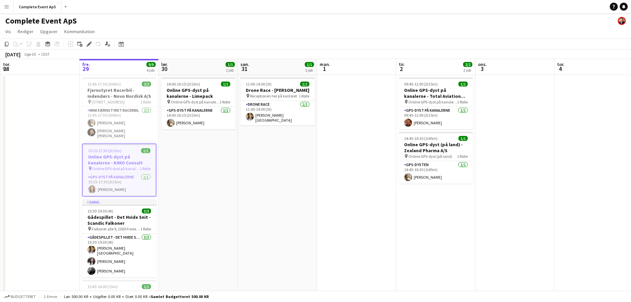
click at [123, 148] on div "15:15-17:30 (2t15m) 1/1" at bounding box center [119, 150] width 73 height 5
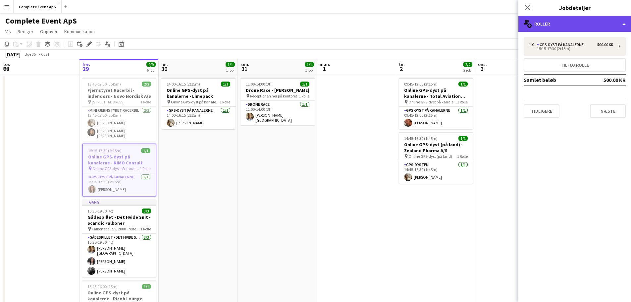
click at [542, 26] on div "multiple-users-add Roller" at bounding box center [574, 24] width 113 height 16
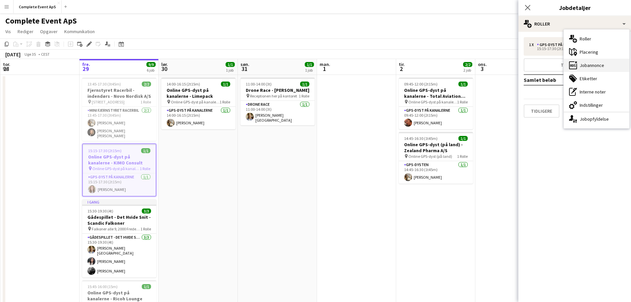
click at [593, 61] on div "ads-window Jobannonce" at bounding box center [596, 65] width 66 height 13
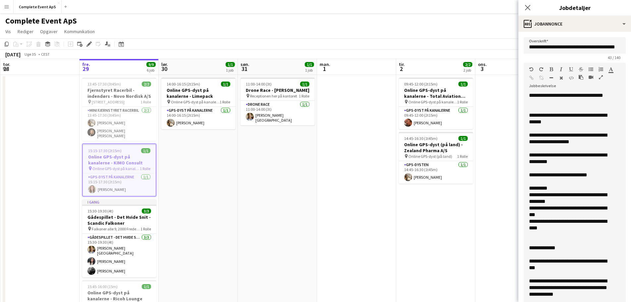
drag, startPoint x: 617, startPoint y: 129, endPoint x: 631, endPoint y: 298, distance: 169.7
click at [631, 301] on html "Menu Boards Boards Boards Alle job Status Arbejdsstyrke Arbejdsstyrke Min arbej…" at bounding box center [315, 239] width 631 height 478
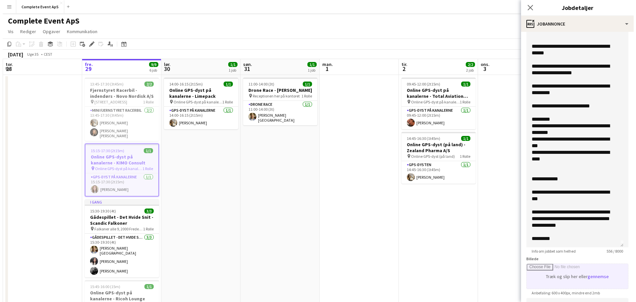
scroll to position [99, 0]
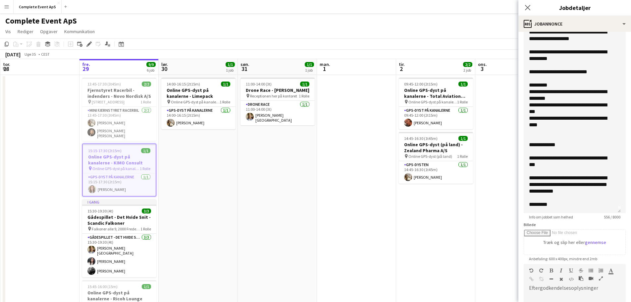
click at [397, 252] on app-date-cell "09:45-12:00 (2t15m) 1/1 Online GPS-dyst på kanalerne - Total Aviation Ltd A/S p…" at bounding box center [435, 271] width 79 height 392
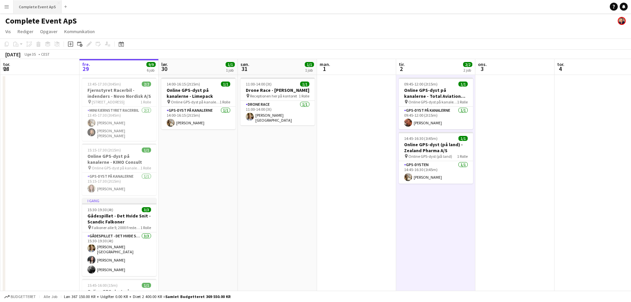
click at [43, 8] on button "Complete Event ApS Luk" at bounding box center [38, 6] width 48 height 13
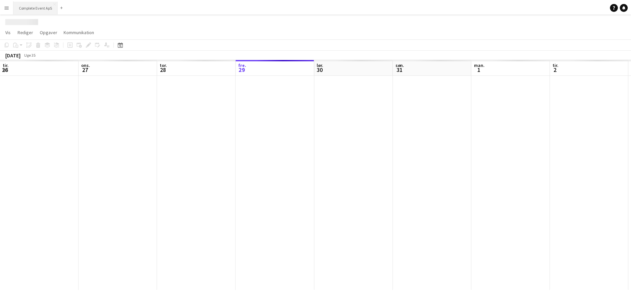
scroll to position [0, 158]
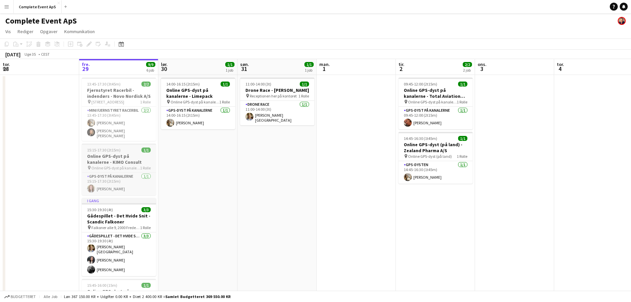
click at [123, 154] on h3 "Online GPS-dyst på kanalerne - KIMO Consult" at bounding box center [119, 159] width 74 height 12
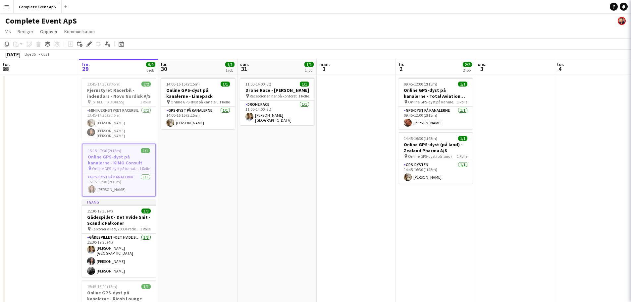
type input "**********"
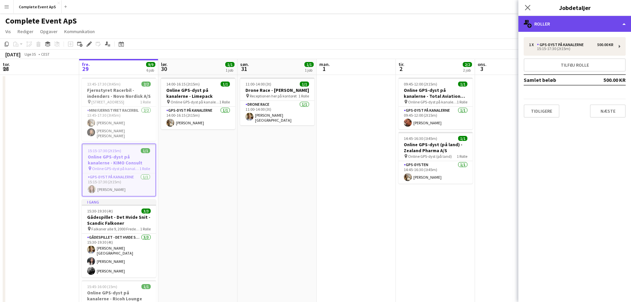
click at [566, 22] on div "multiple-users-add Roller" at bounding box center [574, 24] width 113 height 16
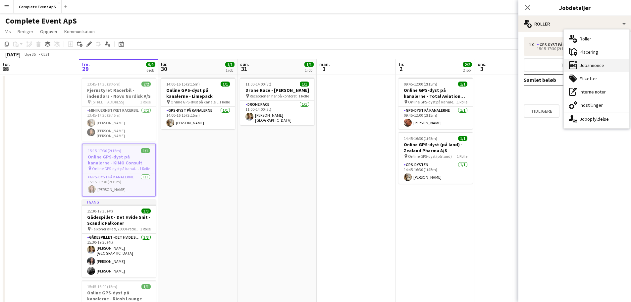
click at [585, 68] on div "ads-window Jobannonce" at bounding box center [596, 65] width 66 height 13
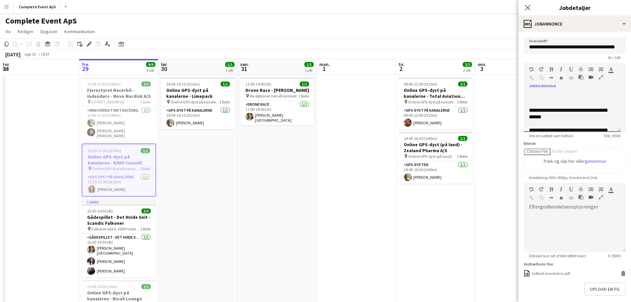
scroll to position [0, 0]
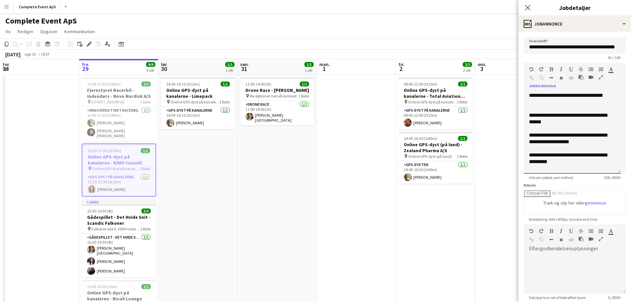
drag, startPoint x: 618, startPoint y: 128, endPoint x: 614, endPoint y: 170, distance: 41.9
click at [614, 170] on div "**********" at bounding box center [571, 132] width 97 height 81
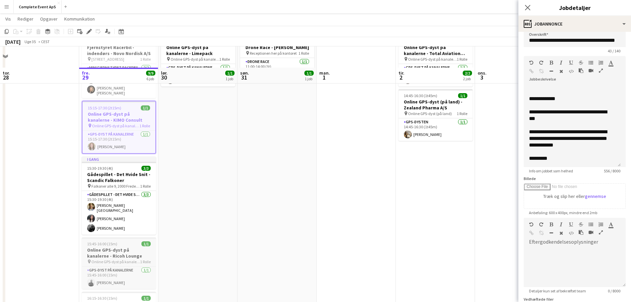
scroll to position [66, 0]
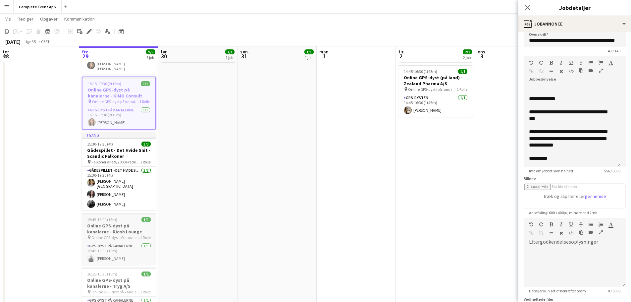
drag, startPoint x: 131, startPoint y: 219, endPoint x: 139, endPoint y: 218, distance: 8.3
click at [131, 222] on h3 "Online GPS-dyst på kanalerne - Ricoh Lounge" at bounding box center [119, 228] width 74 height 12
type input "**********"
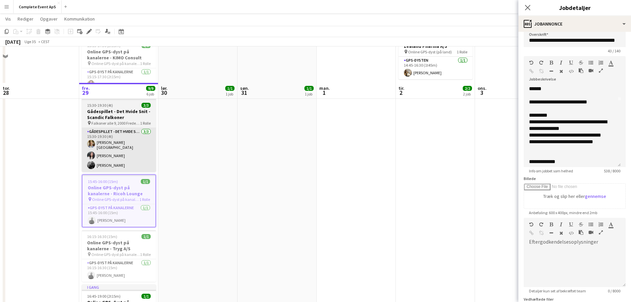
scroll to position [99, 0]
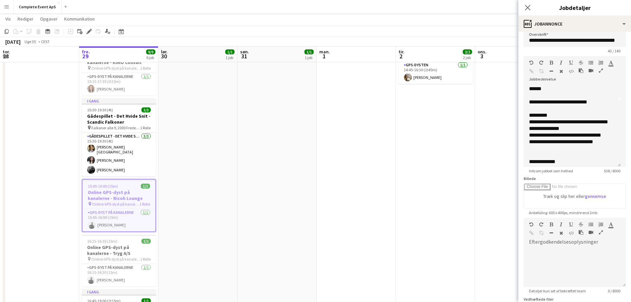
click at [131, 183] on div "15:45-16:00 (15m) 1/1" at bounding box center [118, 185] width 73 height 5
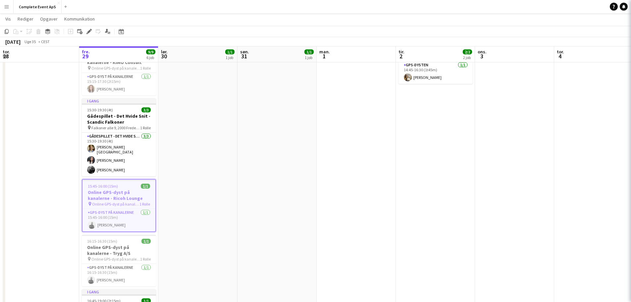
click at [131, 183] on div "15:45-16:00 (15m) 1/1" at bounding box center [118, 185] width 73 height 5
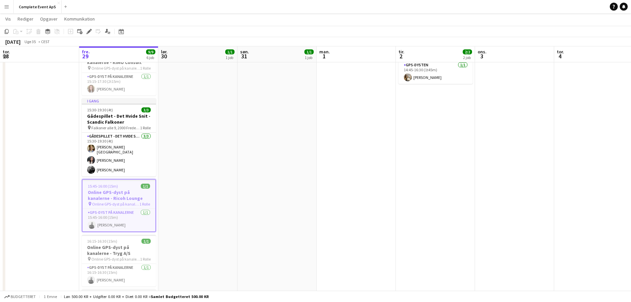
click at [220, 182] on app-date-cell "14:00-16:15 (2t15m) 1/1 Online GPS-dyst på kanalerne - Limepack pin Online GPS-…" at bounding box center [197, 165] width 79 height 381
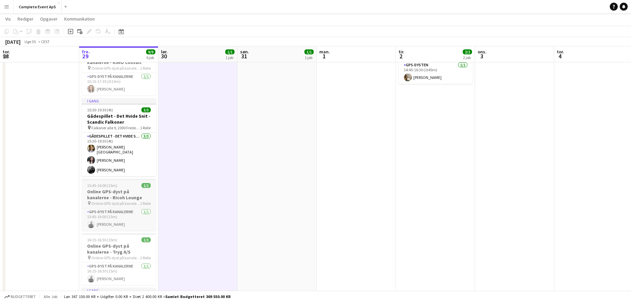
click at [124, 183] on div "15:45-16:00 (15m) 1/1" at bounding box center [119, 185] width 74 height 5
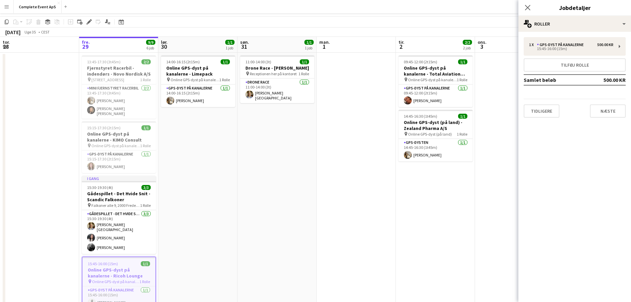
scroll to position [33, 0]
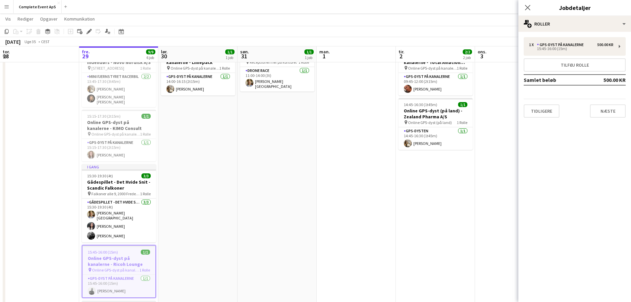
click at [127, 245] on app-job-card "15:45-16:00 (15m) 1/1 Online GPS-dyst på kanalerne - Ricoh Lounge pin Online GP…" at bounding box center [119, 271] width 74 height 53
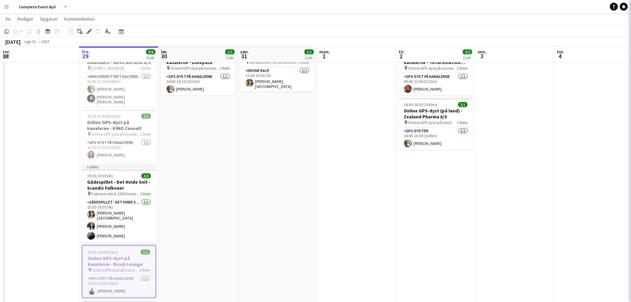
click at [127, 245] on app-job-card "15:45-16:00 (15m) 1/1 Online GPS-dyst på kanalerne - Ricoh Lounge pin Online GP…" at bounding box center [119, 271] width 74 height 53
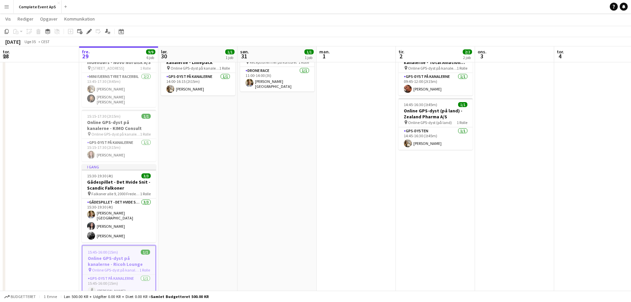
click at [133, 249] on div "15:45-16:00 (15m) 1/1" at bounding box center [118, 251] width 73 height 5
click at [202, 248] on app-date-cell "14:00-16:15 (2t15m) 1/1 Online GPS-dyst på kanalerne - Limepack pin Online GPS-…" at bounding box center [197, 231] width 79 height 381
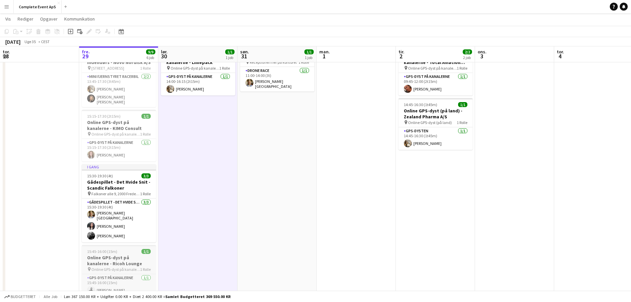
click at [126, 249] on div "15:45-16:00 (15m) 1/1" at bounding box center [119, 251] width 74 height 5
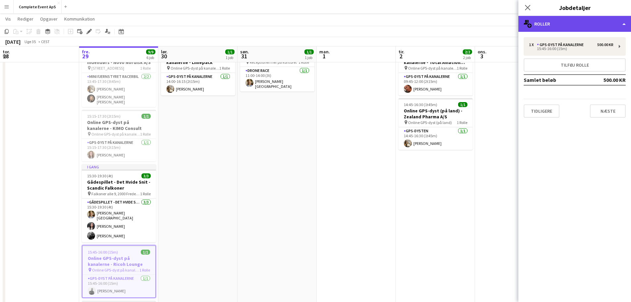
click at [571, 25] on div "multiple-users-add Roller" at bounding box center [574, 24] width 113 height 16
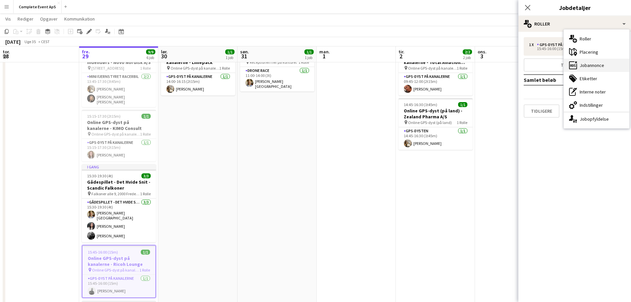
click at [587, 65] on div "ads-window Jobannonce" at bounding box center [596, 65] width 66 height 13
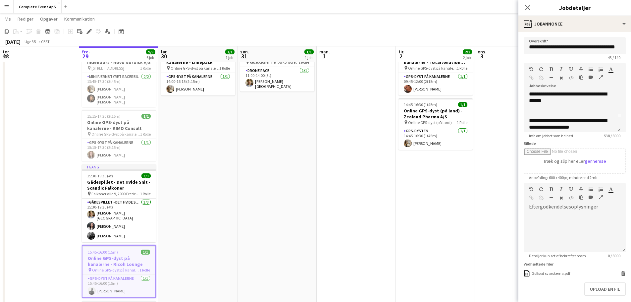
scroll to position [0, 0]
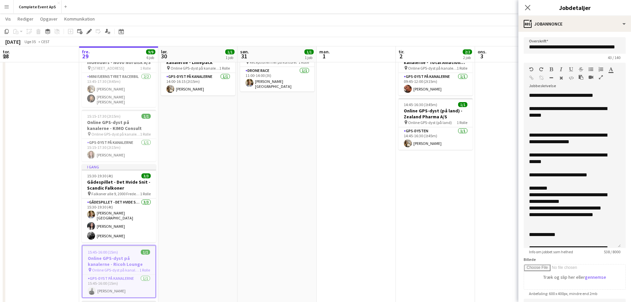
drag, startPoint x: 618, startPoint y: 130, endPoint x: 612, endPoint y: 252, distance: 122.6
click at [614, 248] on div "**********" at bounding box center [571, 170] width 97 height 156
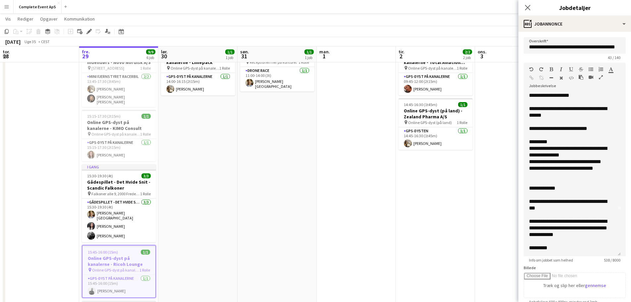
scroll to position [47, 0]
click at [249, 160] on app-date-cell "11:00-14:00 (3t) 1/1 Drone Race - [PERSON_NAME] pin Receptionen her på kontoret…" at bounding box center [276, 231] width 79 height 381
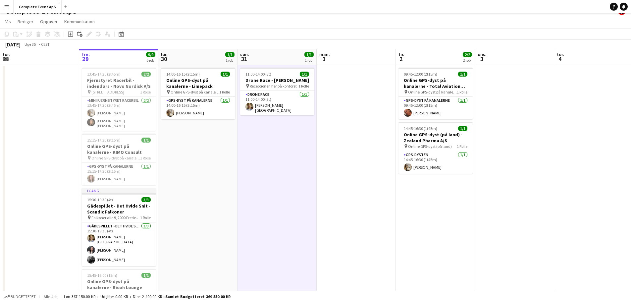
scroll to position [0, 0]
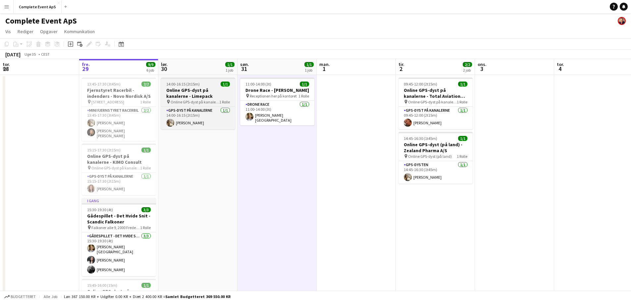
click at [197, 82] on span "14:00-16:15 (2t15m)" at bounding box center [182, 83] width 33 height 5
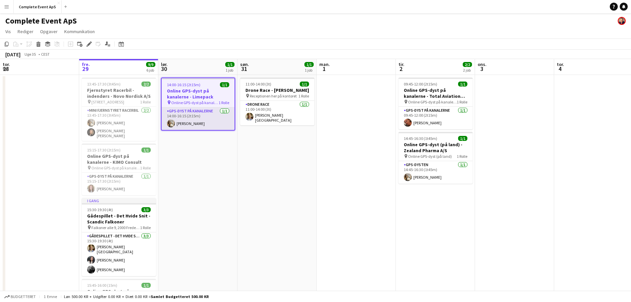
click at [198, 115] on app-card-role "GPS-dyst på kanalerne 1/1 14:00-16:15 (2t15m) Olivia Larsen" at bounding box center [198, 118] width 73 height 23
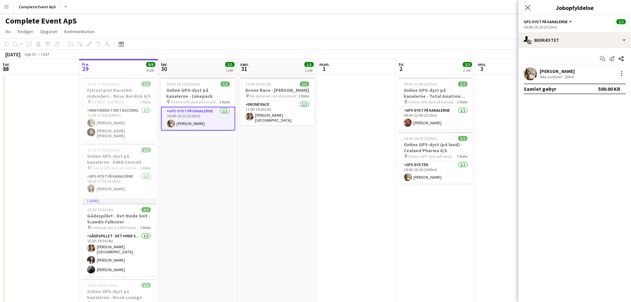
drag, startPoint x: 558, startPoint y: 75, endPoint x: 555, endPoint y: 73, distance: 4.5
click at [557, 75] on div "Ikke vurderet" at bounding box center [551, 76] width 24 height 5
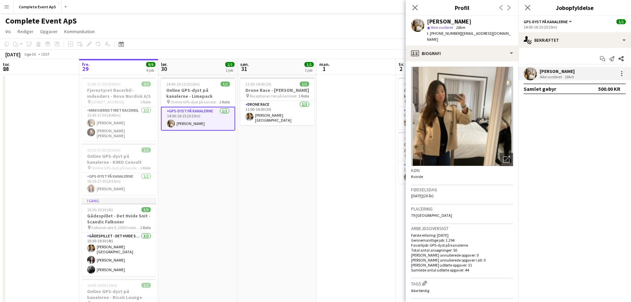
click at [438, 35] on span "t. +4525795949" at bounding box center [444, 33] width 34 height 5
copy app-crew-profile "t. +4525795949 | oliviameilarsen@outlook.dk profile"
click at [441, 34] on span "t. +4525795949" at bounding box center [444, 33] width 34 height 5
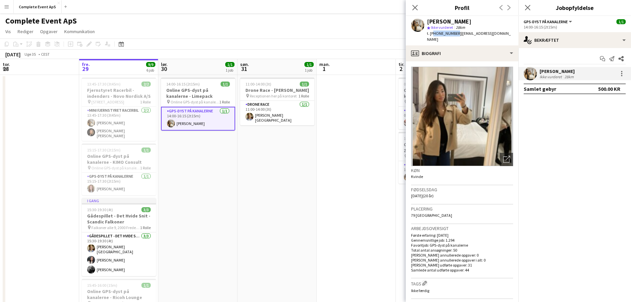
click at [441, 34] on span "t. +4525795949" at bounding box center [444, 33] width 34 height 5
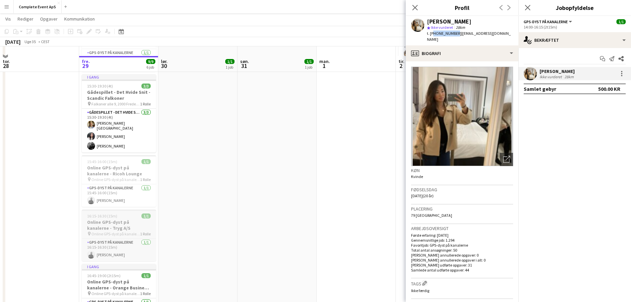
scroll to position [132, 0]
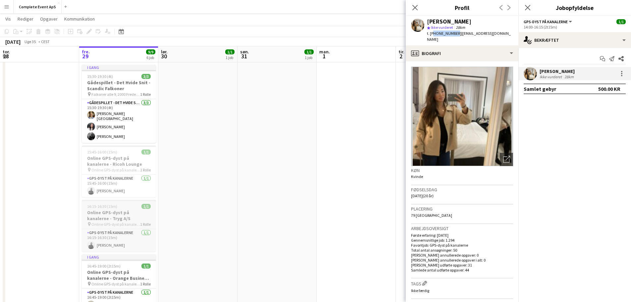
click at [125, 204] on div "16:15-16:30 (15m) 1/1" at bounding box center [119, 206] width 74 height 5
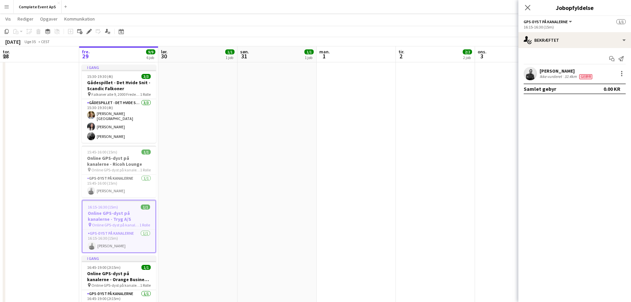
click at [128, 204] on div "16:15-16:30 (15m) 1/1" at bounding box center [118, 206] width 73 height 5
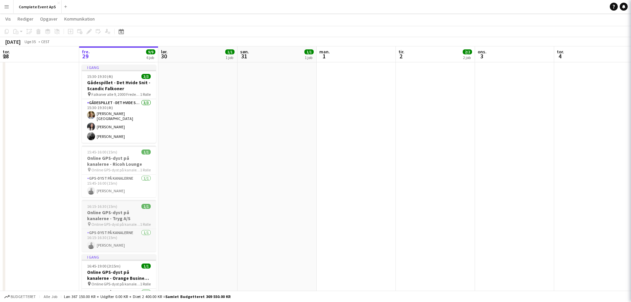
click at [128, 204] on div "16:15-16:30 (15m) 1/1" at bounding box center [119, 206] width 74 height 5
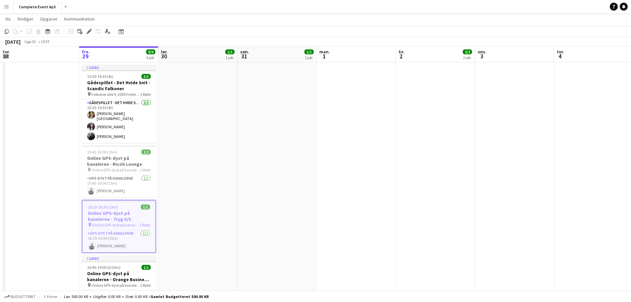
click at [182, 222] on app-date-cell "14:00-16:15 (2t15m) 1/1 Online GPS-dyst på kanalerne - Limepack pin Online GPS-…" at bounding box center [197, 132] width 79 height 381
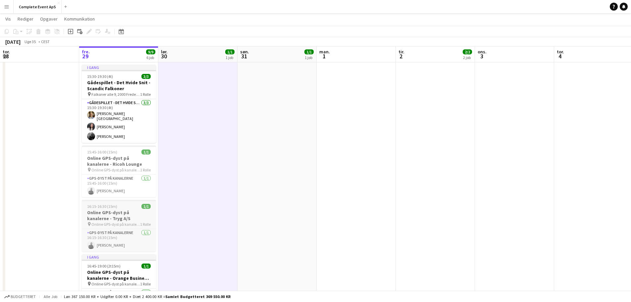
click at [136, 205] on app-job-card "16:15-16:30 (15m) 1/1 Online GPS-dyst på kanalerne - Tryg A/S pin Online GPS-dy…" at bounding box center [119, 226] width 74 height 52
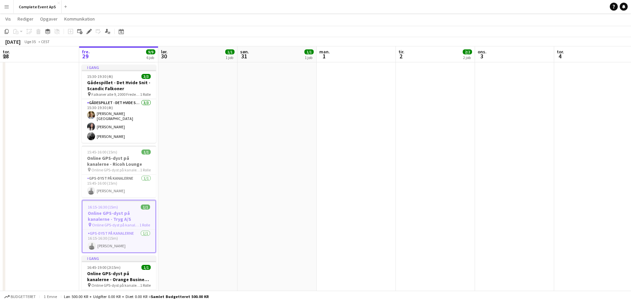
click at [136, 205] on div "16:15-16:30 (15m) 1/1" at bounding box center [118, 206] width 73 height 5
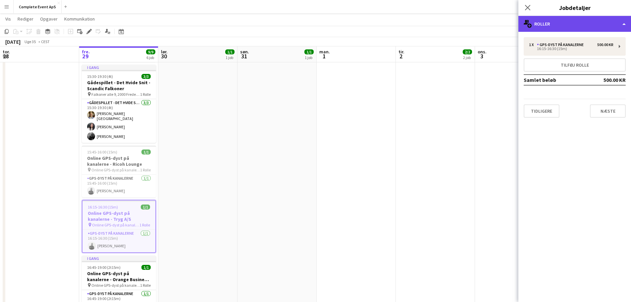
click at [553, 27] on div "multiple-users-add Roller" at bounding box center [574, 24] width 113 height 16
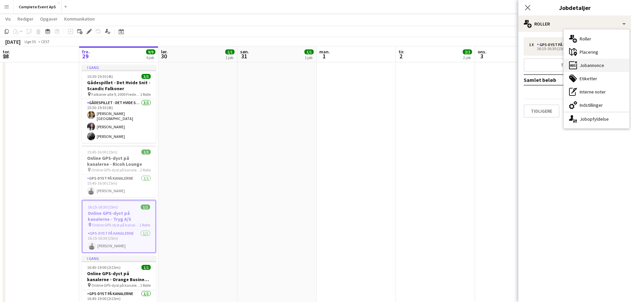
click at [580, 62] on div "ads-window Jobannonce" at bounding box center [596, 65] width 66 height 13
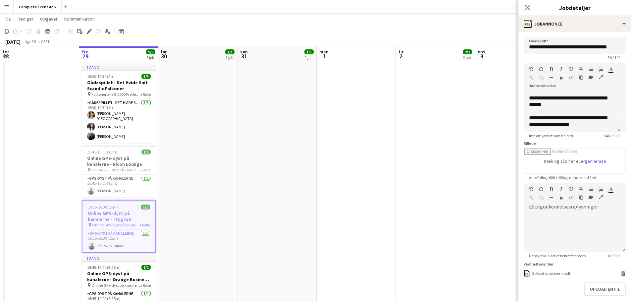
scroll to position [0, 0]
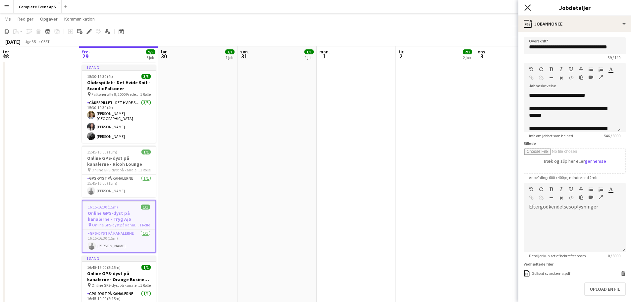
click at [526, 7] on icon "Luk pop-in" at bounding box center [527, 7] width 6 height 6
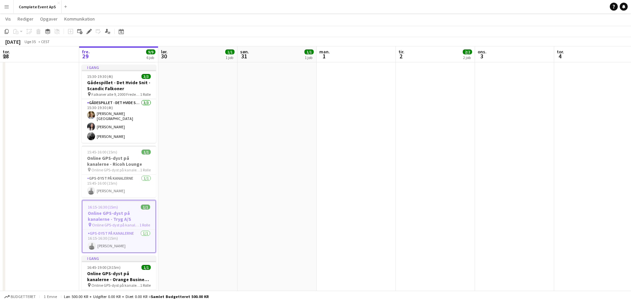
click at [115, 200] on app-job-card "16:15-16:30 (15m) 1/1 Online GPS-dyst på kanalerne - Tryg A/S pin Online GPS-dy…" at bounding box center [119, 226] width 74 height 53
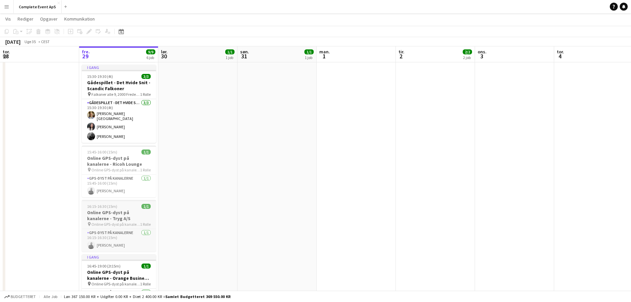
click at [115, 204] on span "16:15-16:30 (15m)" at bounding box center [102, 206] width 30 height 5
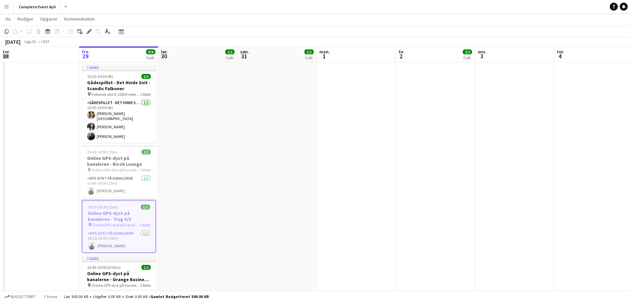
click at [123, 211] on h3 "Online GPS-dyst på kanalerne - Tryg A/S" at bounding box center [118, 216] width 73 height 12
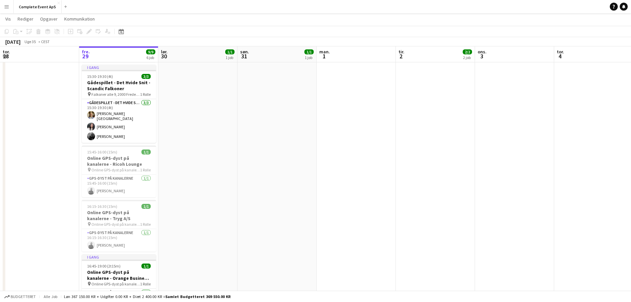
click at [192, 207] on app-date-cell "14:00-16:15 (2t15m) 1/1 Online GPS-dyst på kanalerne - Limepack pin Online GPS-…" at bounding box center [197, 132] width 79 height 381
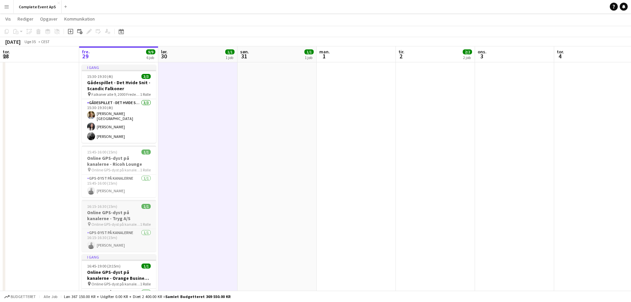
click at [135, 204] on div "16:15-16:30 (15m) 1/1" at bounding box center [119, 206] width 74 height 5
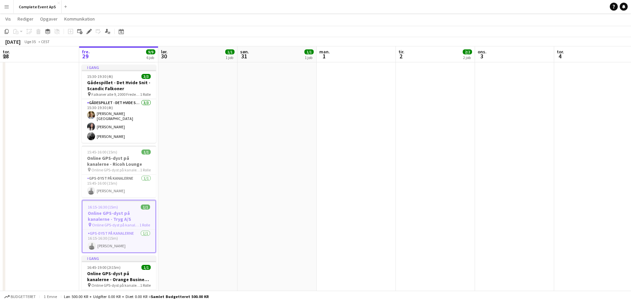
click at [135, 204] on div "16:15-16:30 (15m) 1/1" at bounding box center [118, 206] width 73 height 5
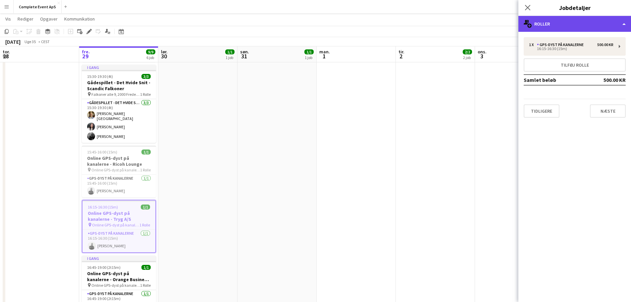
click at [575, 25] on div "multiple-users-add Roller" at bounding box center [574, 24] width 113 height 16
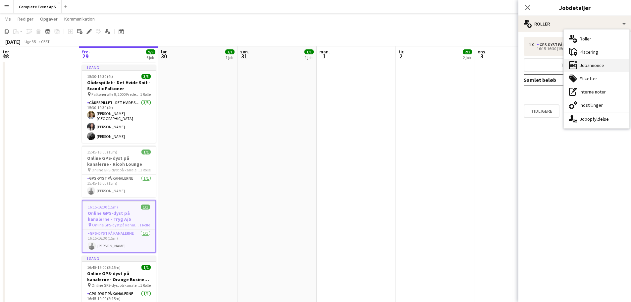
click at [586, 66] on div "ads-window Jobannonce" at bounding box center [596, 65] width 66 height 13
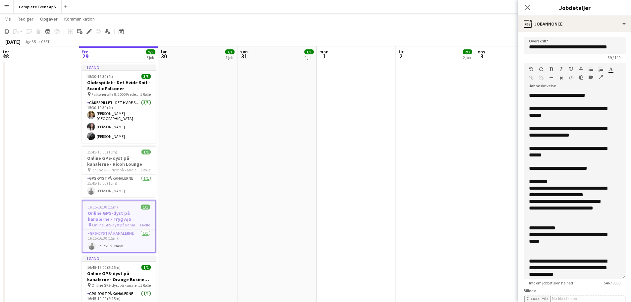
drag, startPoint x: 618, startPoint y: 130, endPoint x: 626, endPoint y: 277, distance: 147.2
click at [626, 277] on mat-expansion-panel "**********" at bounding box center [574, 167] width 113 height 270
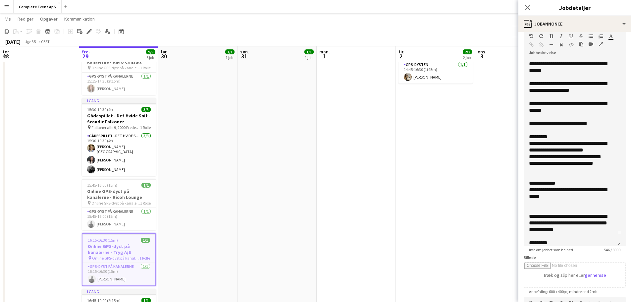
scroll to position [17, 0]
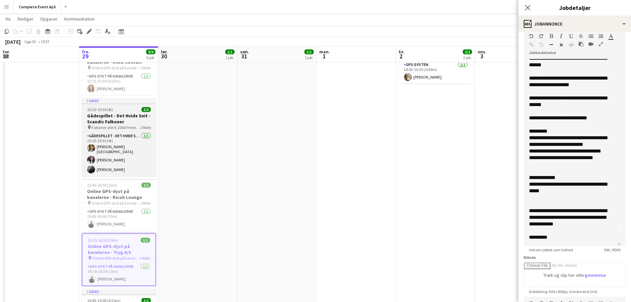
click at [133, 107] on div "15:30-19:30 (4t) 3/3" at bounding box center [119, 109] width 74 height 5
type input "**********"
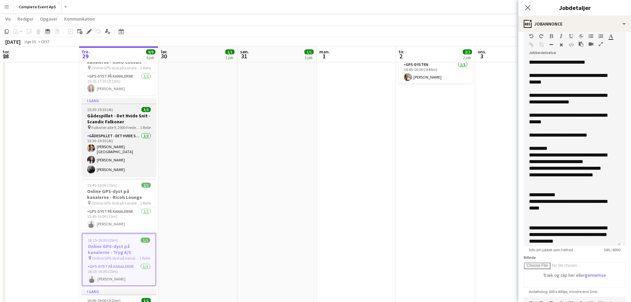
click at [133, 105] on app-job-card "I gang 15:30-19:30 (4t) 3/3 Gådespillet - Det Hvide Snit - Scandic Falkoner pin…" at bounding box center [119, 137] width 74 height 78
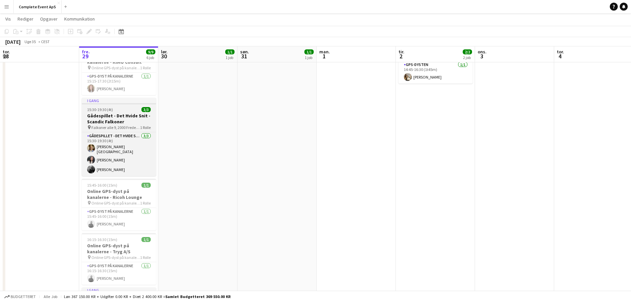
click at [121, 107] on div "15:30-19:30 (4t) 3/3" at bounding box center [119, 109] width 74 height 5
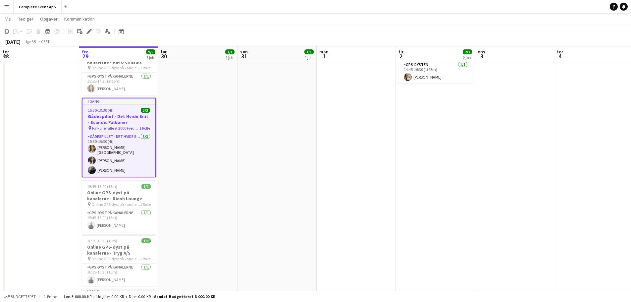
click at [121, 108] on div "15:30-19:30 (4t) 3/3" at bounding box center [118, 110] width 73 height 5
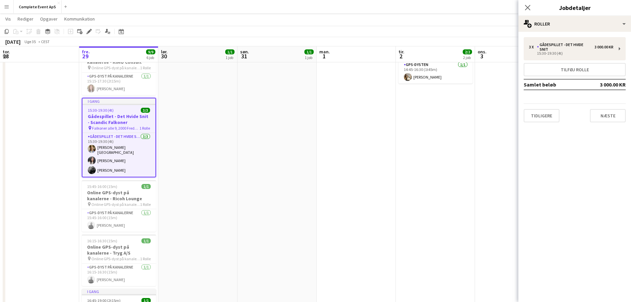
click at [215, 127] on app-date-cell "14:00-16:15 (2t15m) 1/1 Online GPS-dyst på kanalerne - Limepack pin Online GPS-…" at bounding box center [197, 165] width 79 height 381
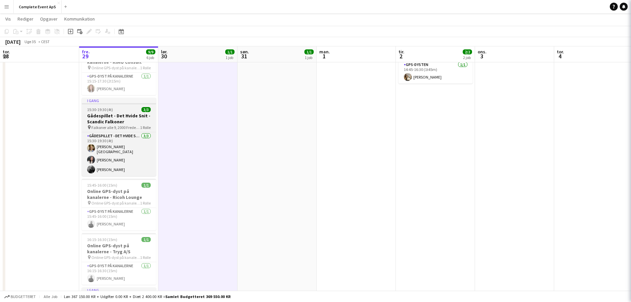
click at [109, 105] on app-job-card "I gang 15:30-19:30 (4t) 3/3 Gådespillet - Det Hvide Snit - Scandic Falkoner pin…" at bounding box center [119, 137] width 74 height 78
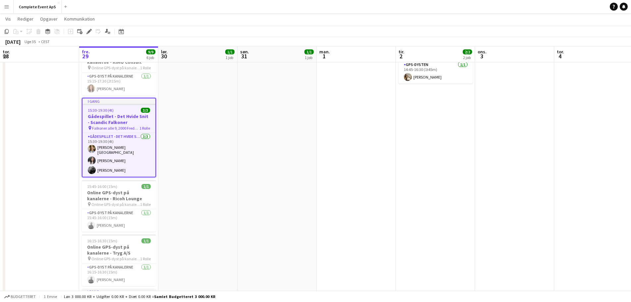
click at [109, 105] on app-job-card "I gang 15:30-19:30 (4t) 3/3 Gådespillet - Det Hvide Snit - Scandic Falkoner pin…" at bounding box center [119, 137] width 74 height 79
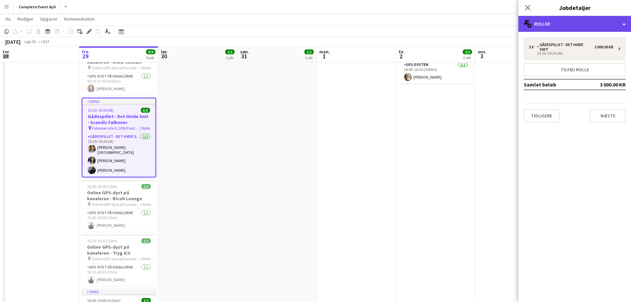
click at [543, 28] on div "multiple-users-add Roller" at bounding box center [574, 24] width 113 height 16
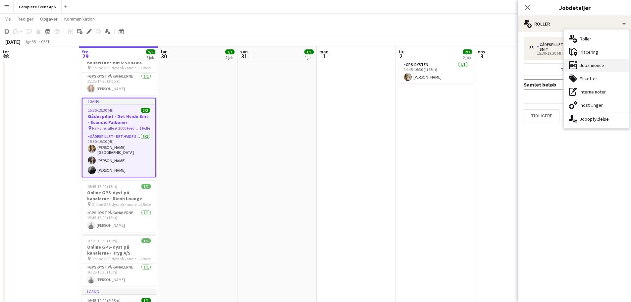
click at [583, 69] on div "ads-window Jobannonce" at bounding box center [596, 65] width 66 height 13
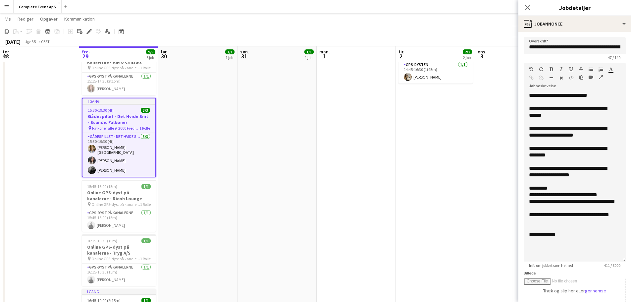
drag, startPoint x: 618, startPoint y: 131, endPoint x: 620, endPoint y: 260, distance: 129.5
click at [620, 260] on div "**********" at bounding box center [574, 176] width 102 height 169
click at [197, 100] on app-date-cell "14:00-16:15 (2t15m) 1/1 Online GPS-dyst på kanalerne - Limepack pin Online GPS-…" at bounding box center [197, 165] width 79 height 381
